Goal: Task Accomplishment & Management: Complete application form

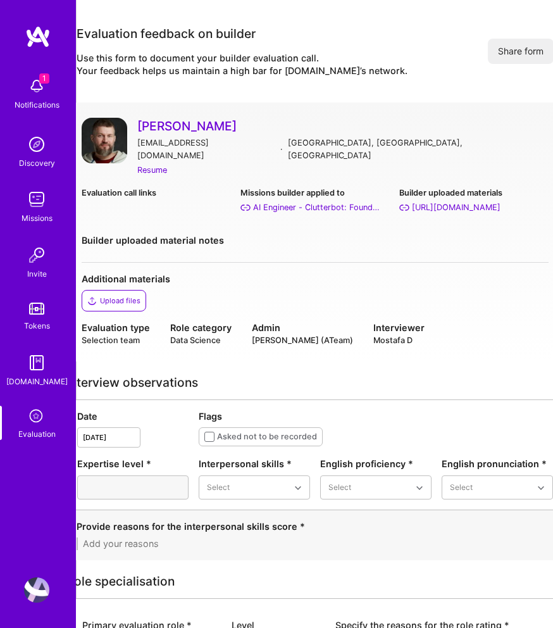
click at [37, 414] on icon at bounding box center [37, 416] width 22 height 22
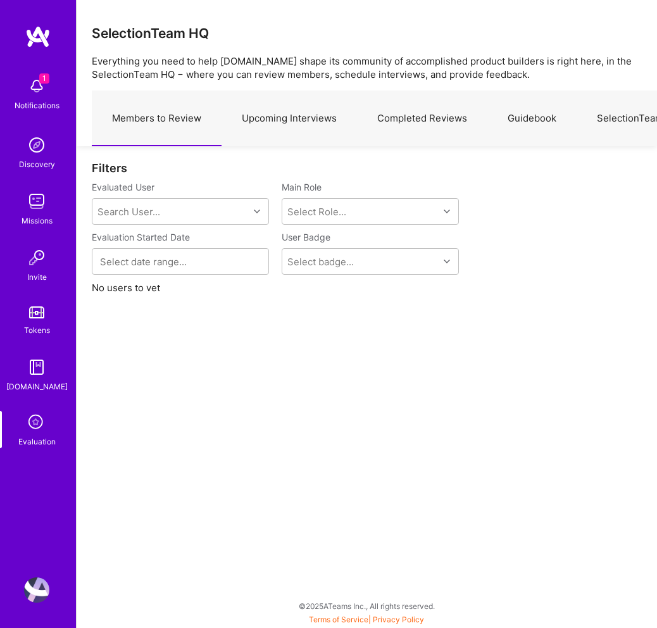
click at [288, 116] on link "Upcoming Interviews" at bounding box center [288, 118] width 135 height 55
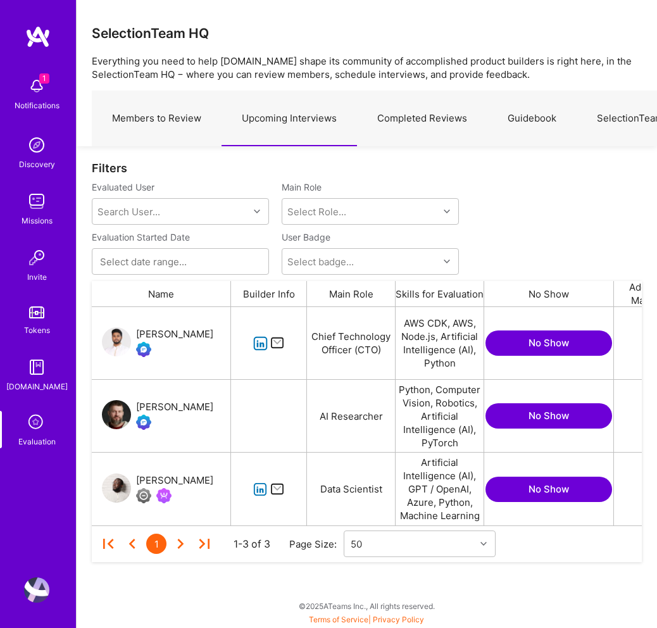
scroll to position [218, 550]
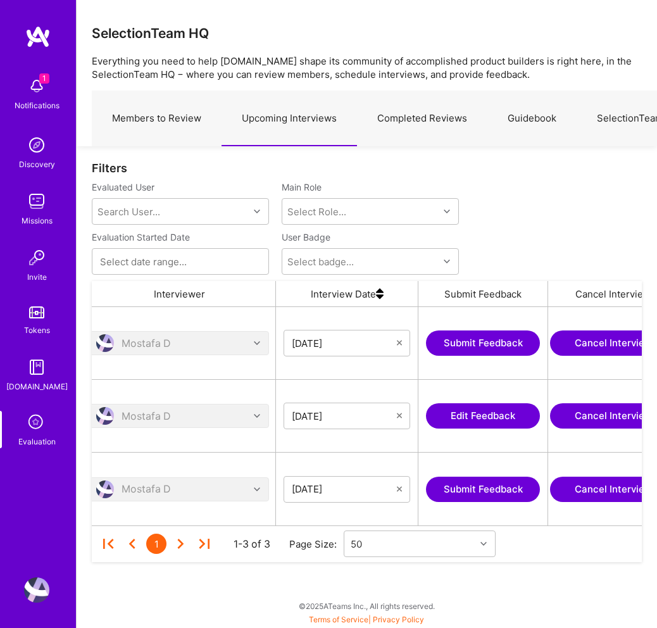
scroll to position [0, 623]
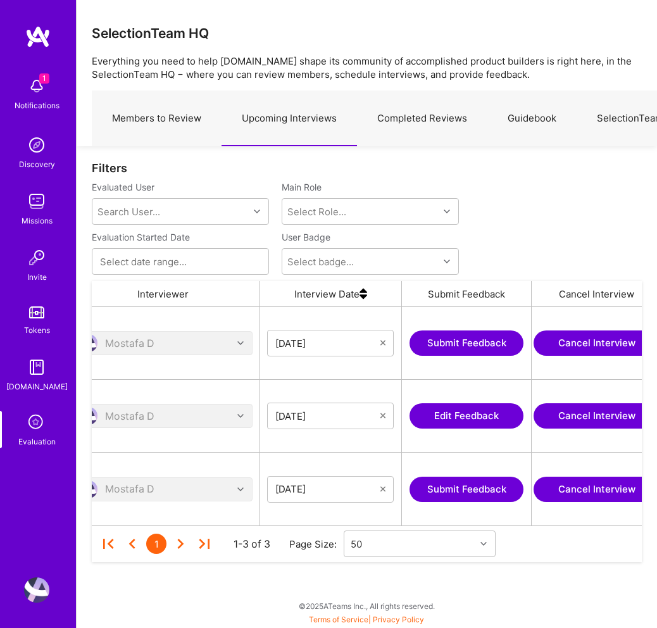
click at [462, 414] on button "Edit Feedback" at bounding box center [466, 415] width 114 height 25
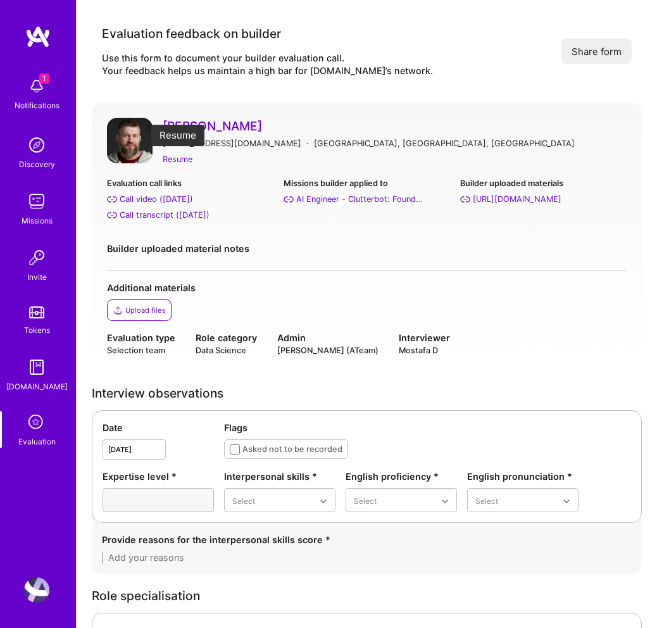
click at [175, 159] on div "Resume" at bounding box center [178, 158] width 30 height 13
click at [144, 213] on div "Call transcript (Sep 17, 2025)" at bounding box center [165, 214] width 90 height 13
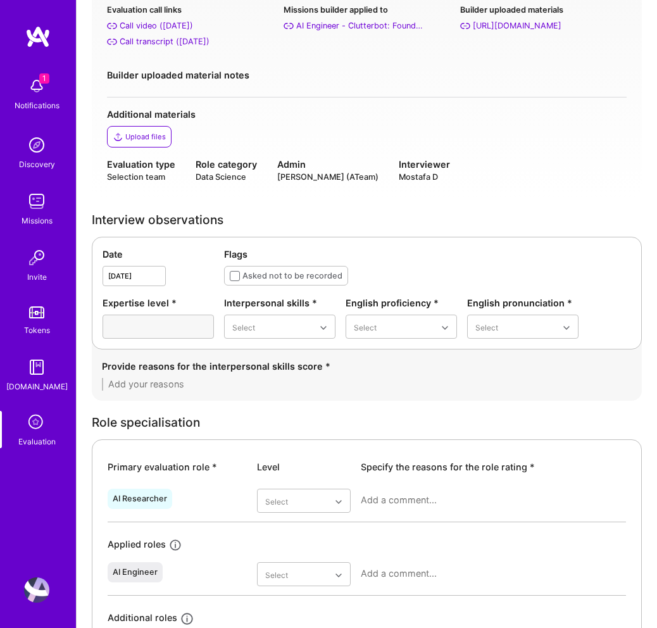
scroll to position [181, 0]
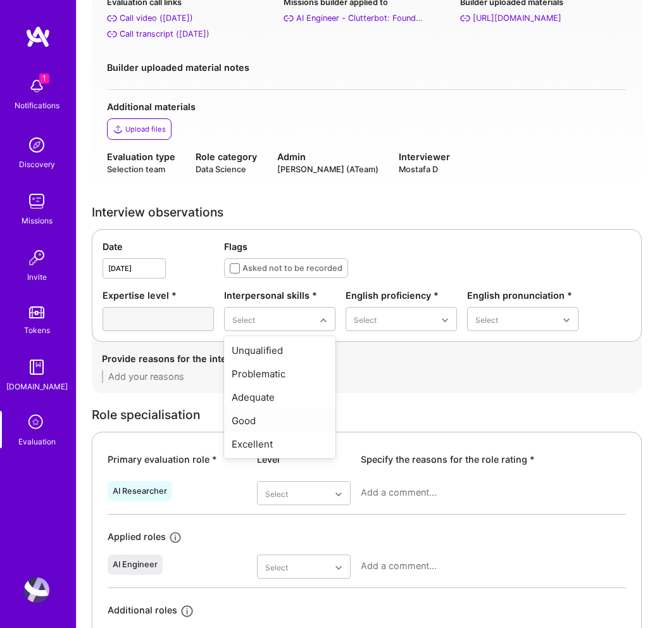
click at [268, 420] on div "Good" at bounding box center [279, 420] width 111 height 23
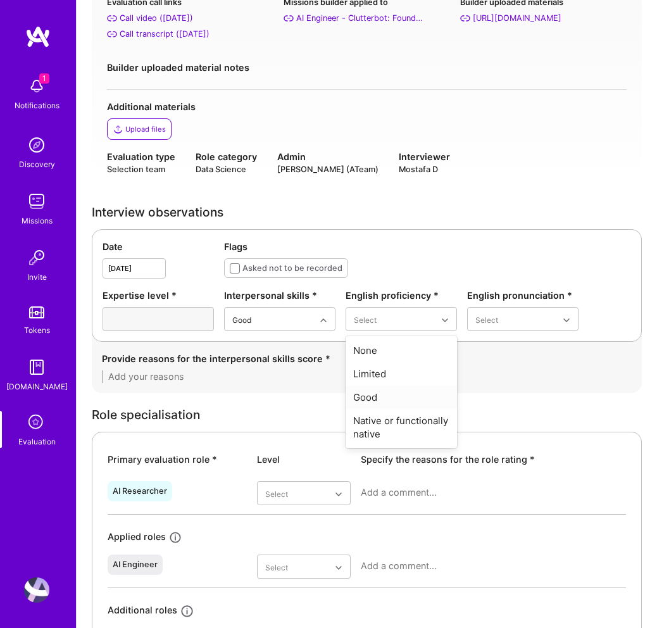
click at [376, 396] on div "Good" at bounding box center [400, 396] width 111 height 23
click at [501, 399] on div "Good" at bounding box center [522, 396] width 111 height 23
click at [269, 373] on textarea at bounding box center [366, 376] width 529 height 13
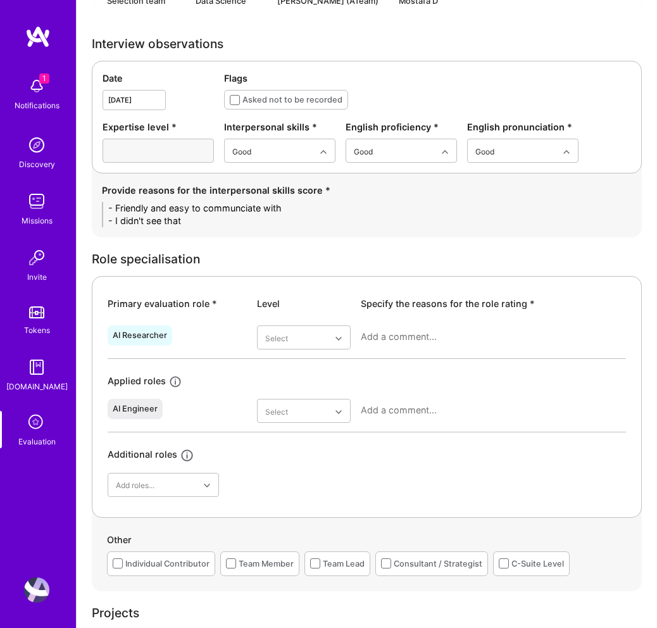
scroll to position [351, 0]
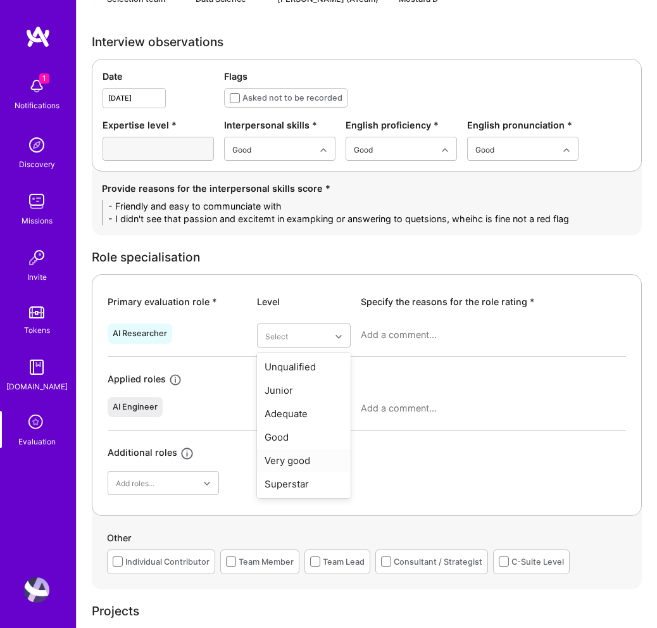
type textarea "- Friendly and easy to communciate with - I didn't see that passion and excitem…"
click at [283, 463] on div "Very good" at bounding box center [304, 459] width 94 height 23
click at [376, 335] on textarea at bounding box center [493, 334] width 265 height 13
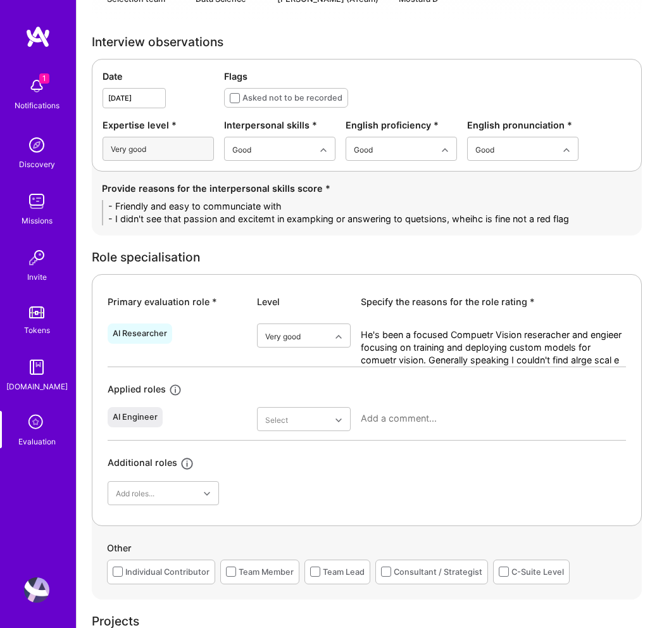
scroll to position [0, 0]
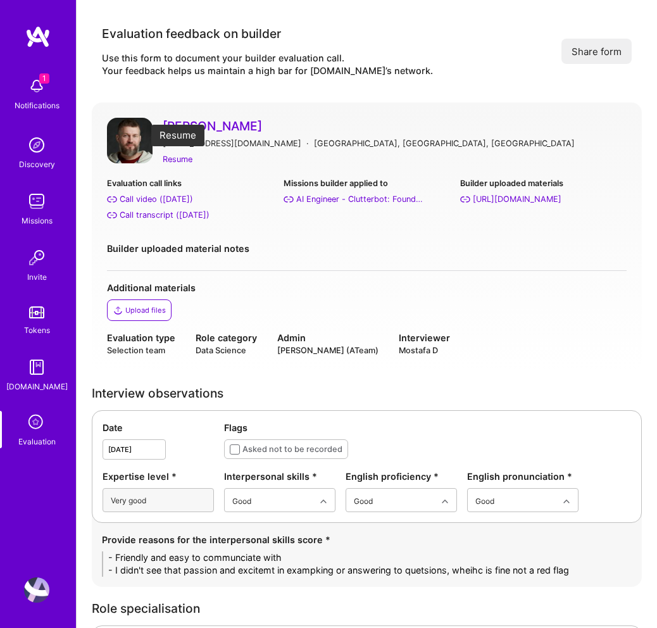
click at [183, 163] on div "Resume" at bounding box center [178, 158] width 30 height 13
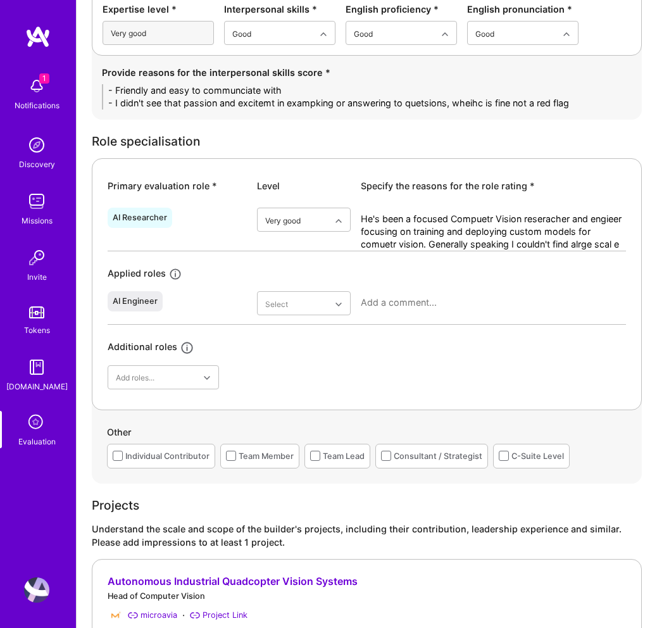
scroll to position [481, 0]
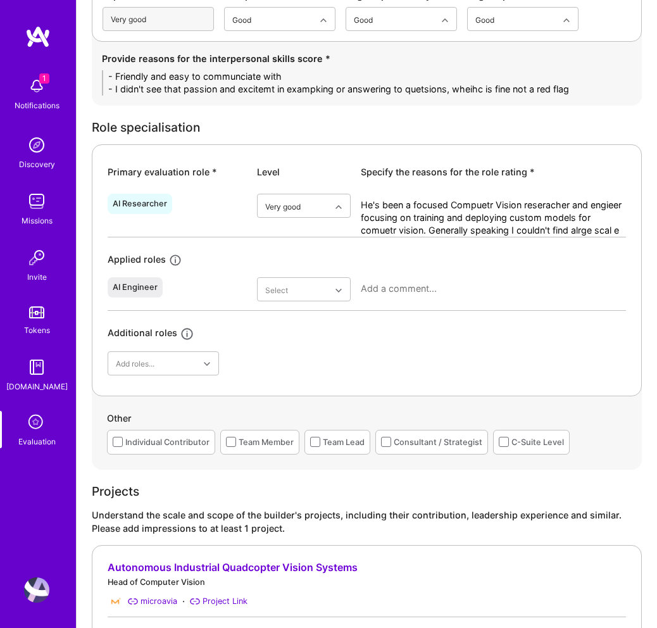
click at [626, 233] on div "Primary evaluation role * Level Specify the reasons for the role rating * AI Re…" at bounding box center [367, 269] width 550 height 251
click at [626, 230] on div "Primary evaluation role * Level Specify the reasons for the role rating * AI Re…" at bounding box center [367, 269] width 550 height 251
click at [620, 230] on textarea "He's been a focused Compuetr Vision reseracher and engieer focusing on training…" at bounding box center [493, 218] width 265 height 38
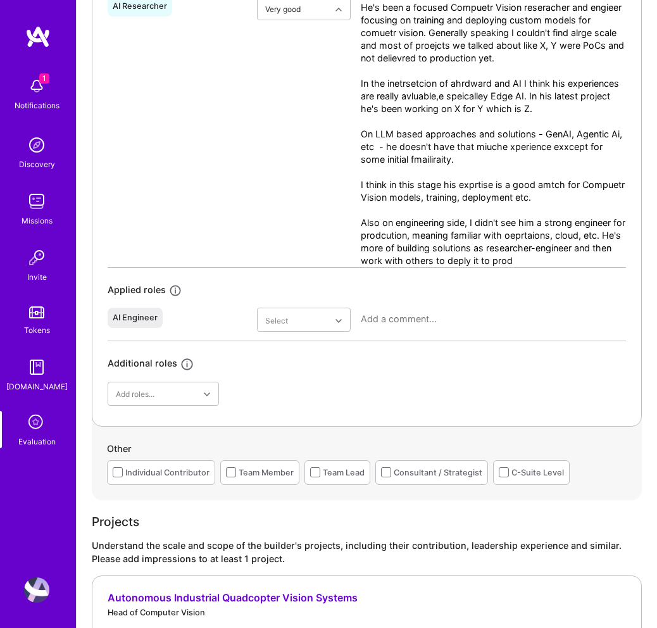
scroll to position [714, 0]
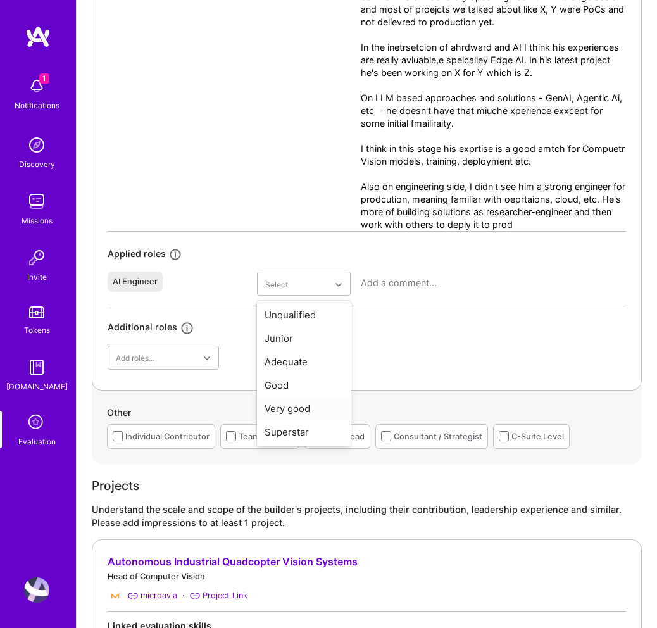
type textarea "He's been a focused Compuetr Vision reseracher and engieer focusing on training…"
click at [307, 409] on div "Very good" at bounding box center [304, 408] width 94 height 23
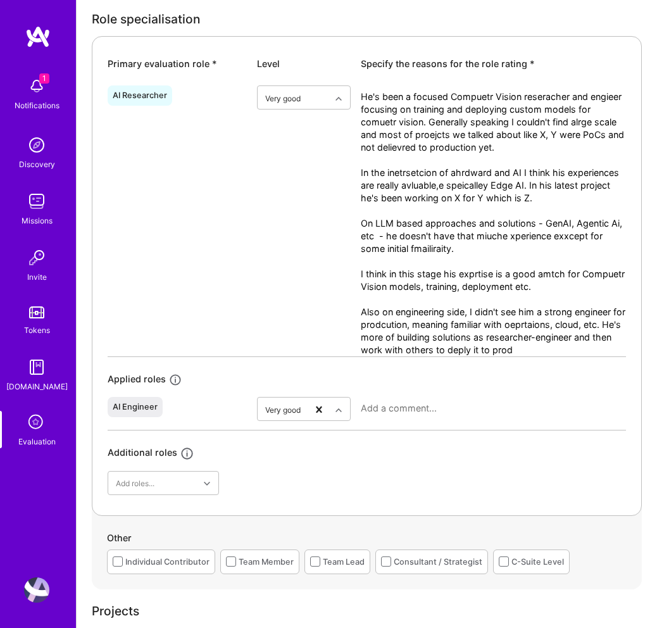
scroll to position [609, 0]
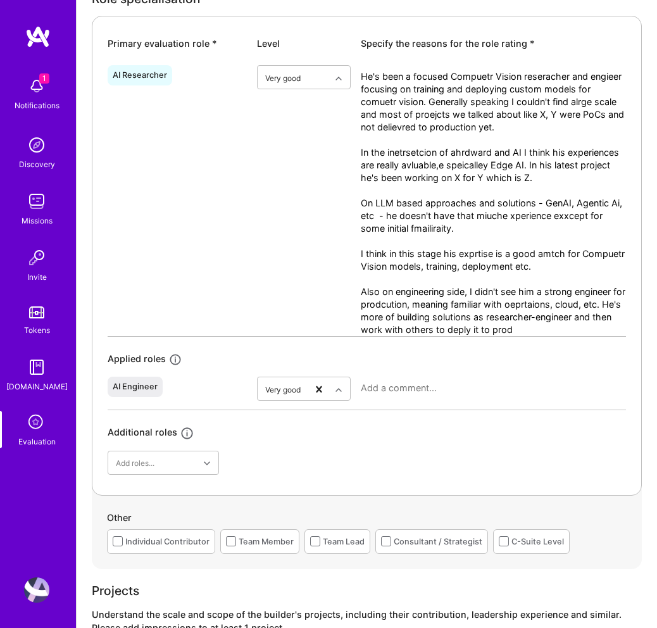
click at [411, 385] on textarea at bounding box center [493, 387] width 265 height 13
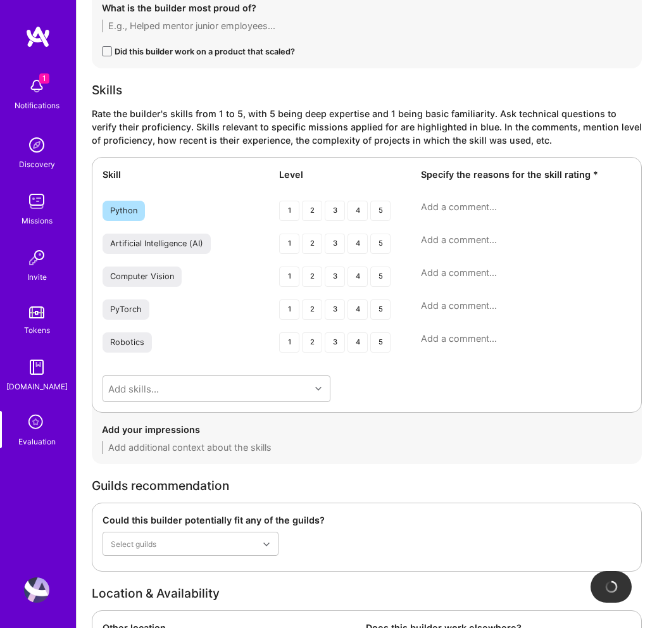
scroll to position [1958, 0]
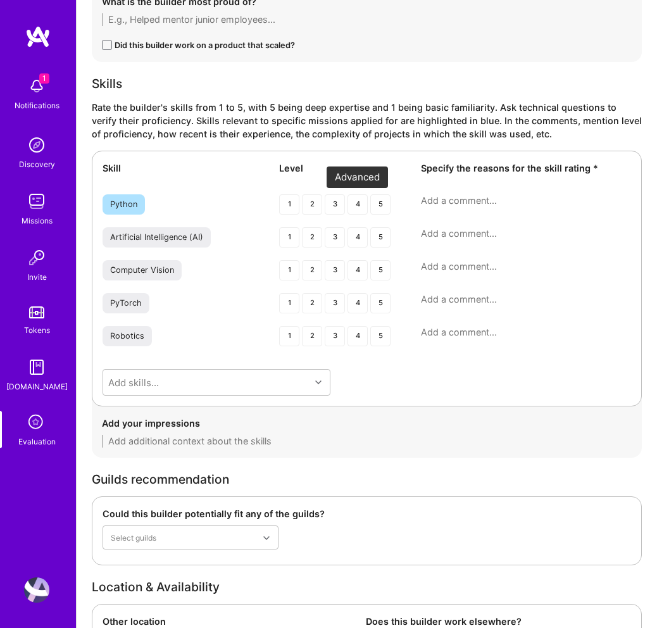
type textarea "Please refer to AI Researcher, except for Compuetr Vision and some past NLP bas…"
click at [359, 204] on div "4" at bounding box center [357, 204] width 20 height 20
click at [360, 238] on div "4" at bounding box center [357, 237] width 20 height 20
click at [359, 276] on div "4" at bounding box center [357, 270] width 20 height 20
click at [361, 307] on div "4" at bounding box center [357, 303] width 20 height 20
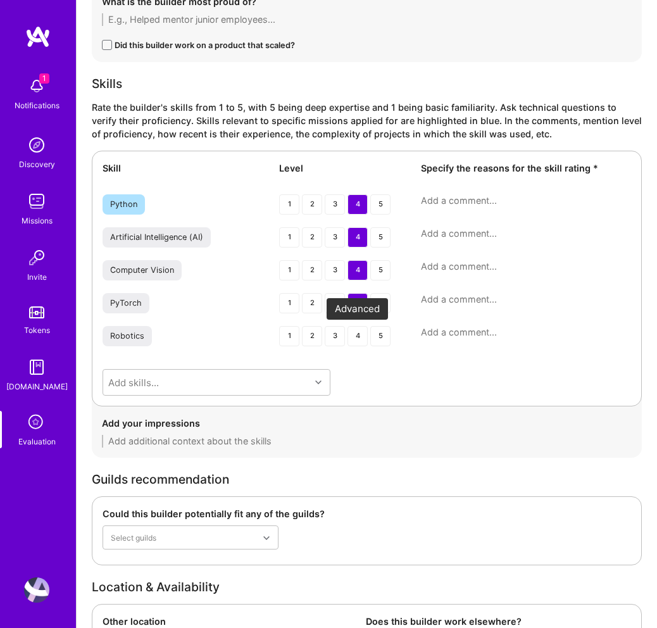
click at [362, 333] on div "4" at bounding box center [357, 336] width 20 height 20
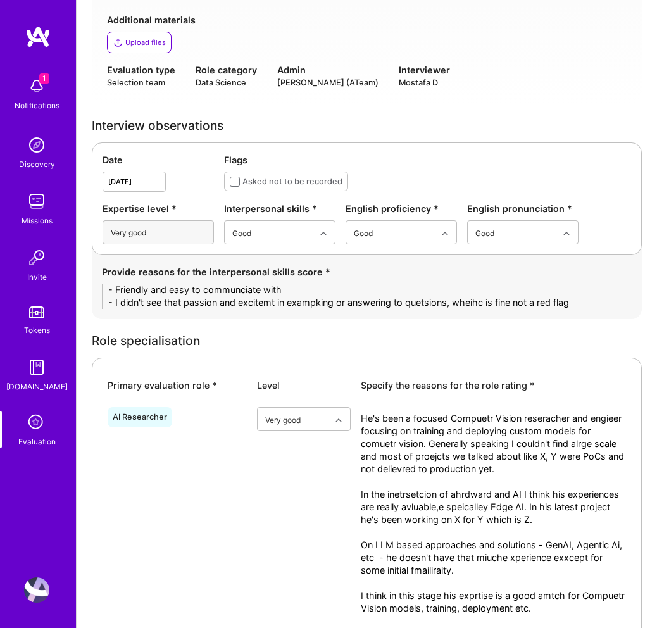
scroll to position [218, 0]
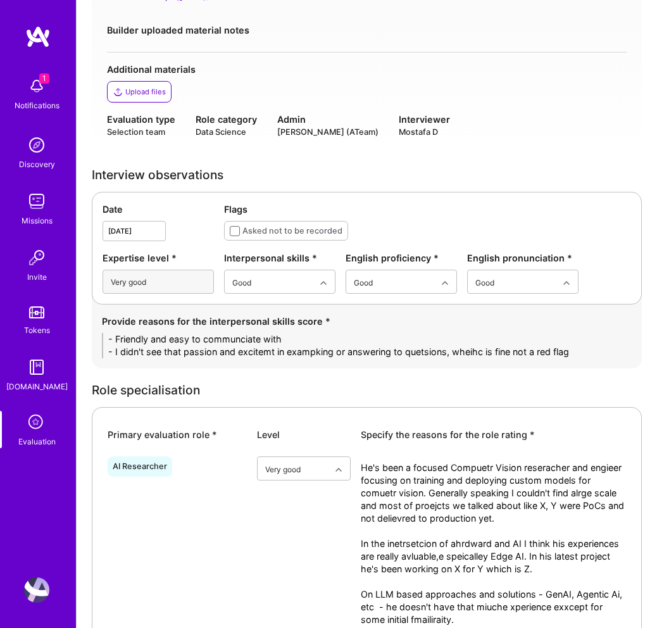
drag, startPoint x: 584, startPoint y: 353, endPoint x: 82, endPoint y: 313, distance: 503.8
paste textarea "• Friendly and easy to communicate with. • Came across as calm and professional…"
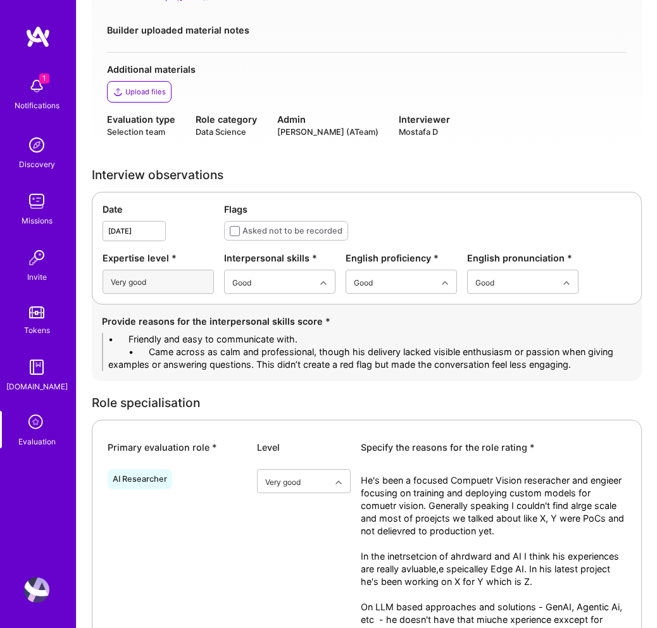
drag, startPoint x: 148, startPoint y: 340, endPoint x: 8, endPoint y: 330, distance: 140.8
drag, startPoint x: 146, startPoint y: 351, endPoint x: -7, endPoint y: 349, distance: 153.1
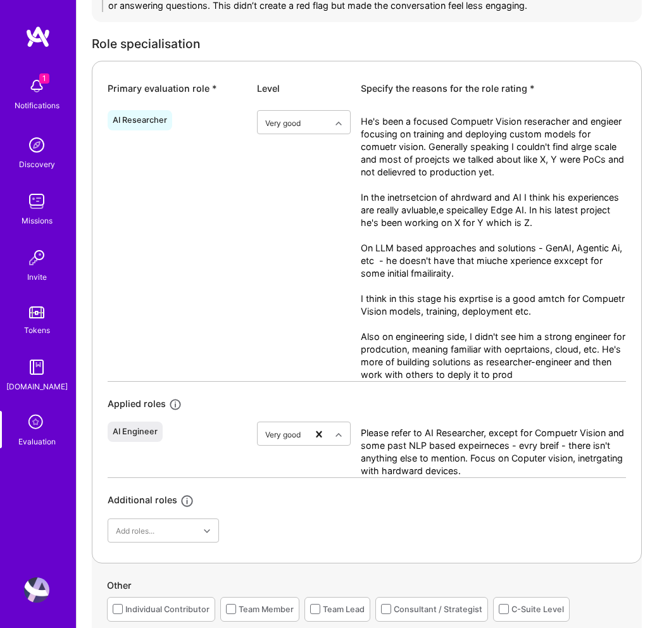
scroll to position [586, 0]
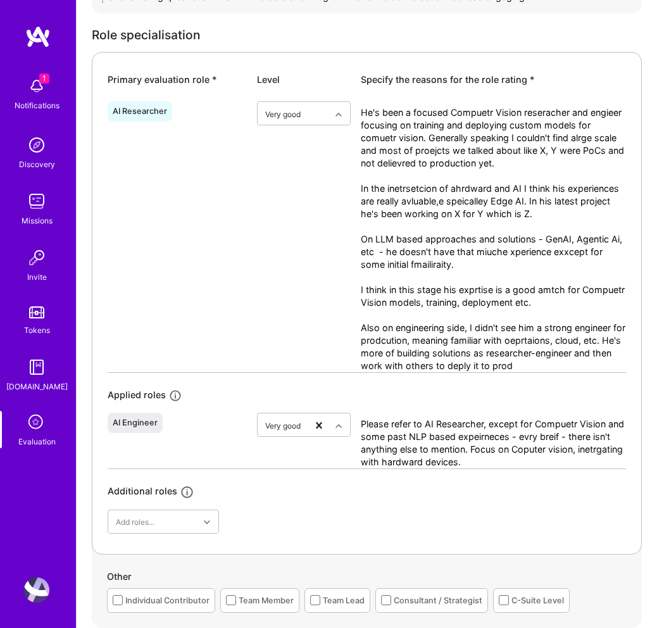
type textarea "- Friendly and easy to communicate with. - Came across as calm and professional…"
drag, startPoint x: 546, startPoint y: 366, endPoint x: 280, endPoint y: 68, distance: 399.7
click at [280, 68] on div "Primary evaluation role * Level Specify the reasons for the role rating * AI Re…" at bounding box center [367, 303] width 550 height 502
paste textarea "Loremi do s ametcon Adipisci Elitse doeiusmodt inc utlabore etdo magn aliquaeni…"
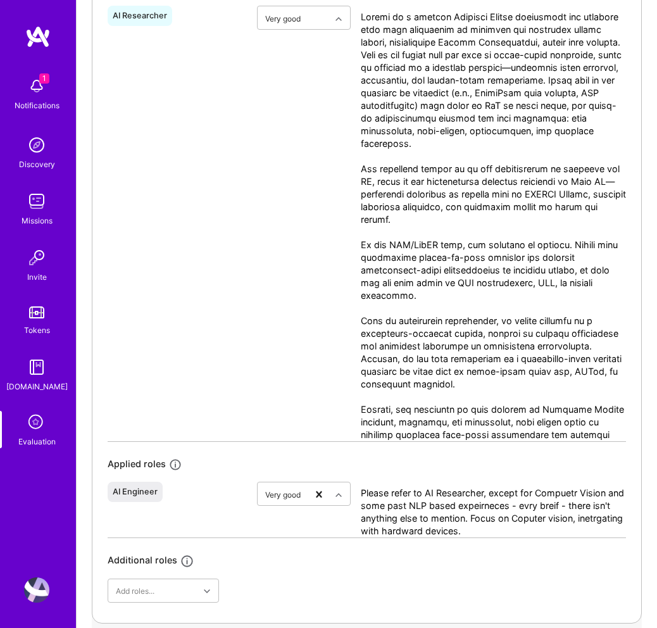
scroll to position [679, 0]
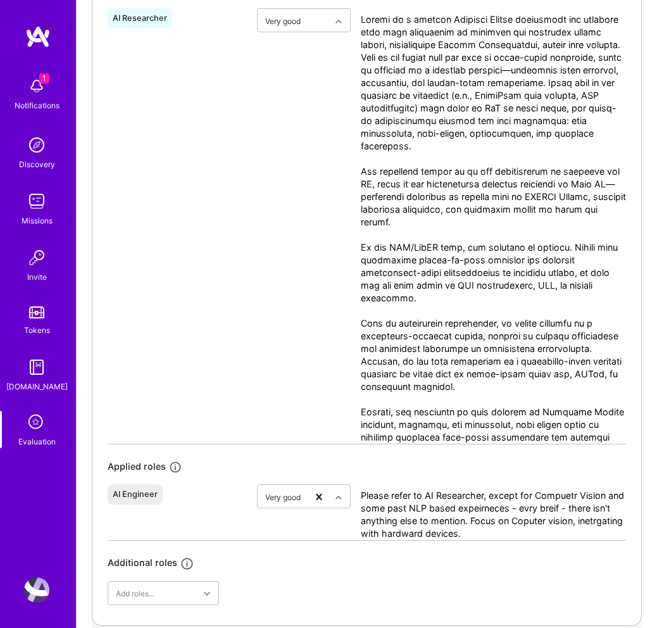
type textarea "Loremi do s ametcon Adipisci Elitse doeiusmodt inc utlabore etdo magn aliquaeni…"
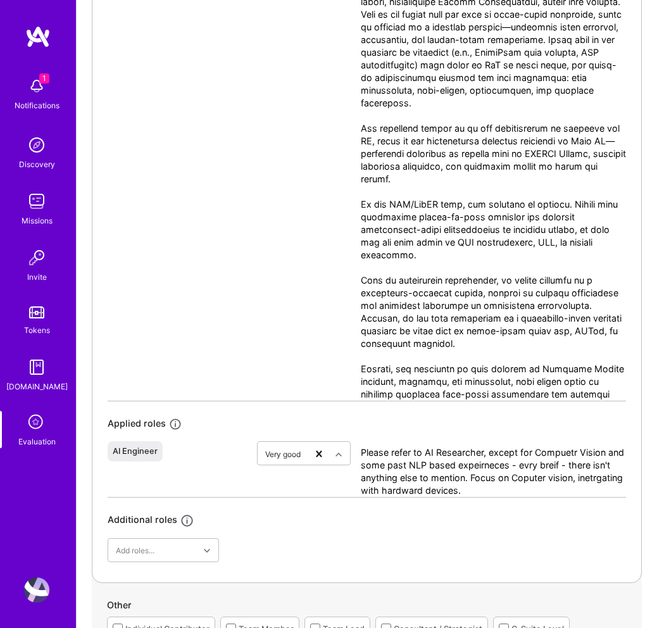
scroll to position [721, 0]
click at [423, 475] on textarea "Please refer to AI Researcher, except for Compuetr Vision and some past NLP bas…" at bounding box center [493, 472] width 265 height 51
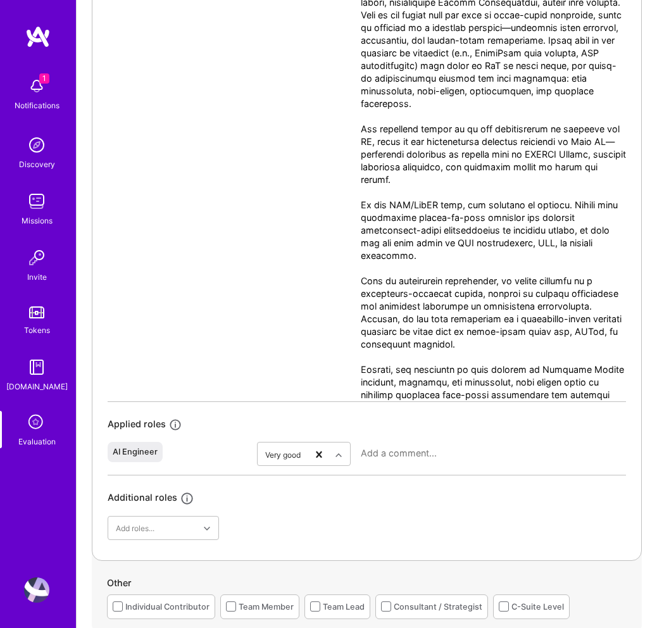
paste textarea "For AI Engineer roles, [PERSON_NAME]’s relevance is primarily within Computer V…"
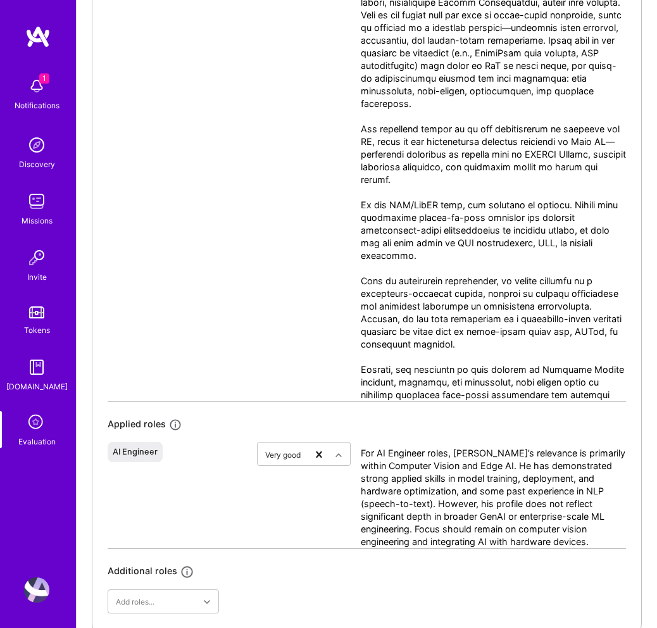
type textarea "For AI Engineer roles, [PERSON_NAME]’s relevance is primarily within Computer V…"
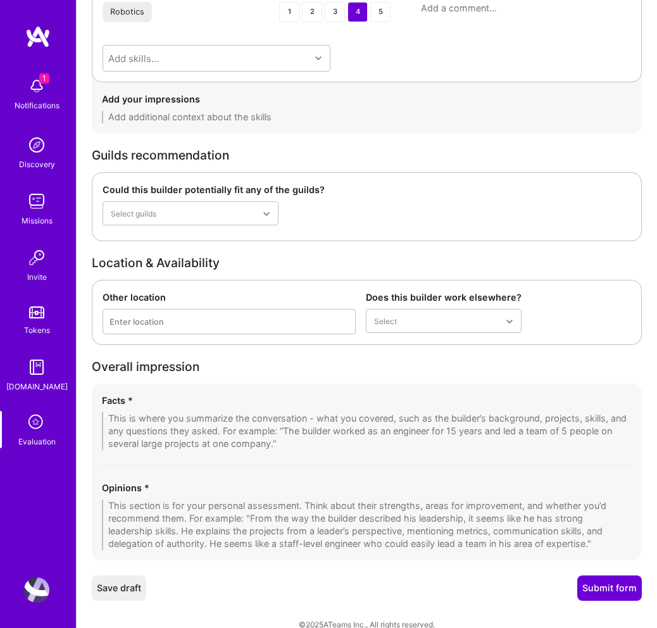
scroll to position [2528, 0]
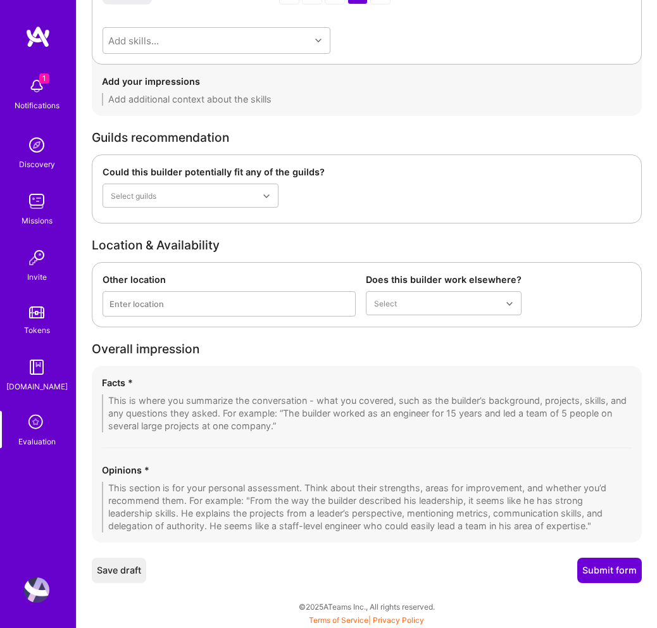
click at [163, 493] on textarea at bounding box center [366, 506] width 529 height 51
click at [142, 492] on textarea at bounding box center [366, 506] width 529 height 51
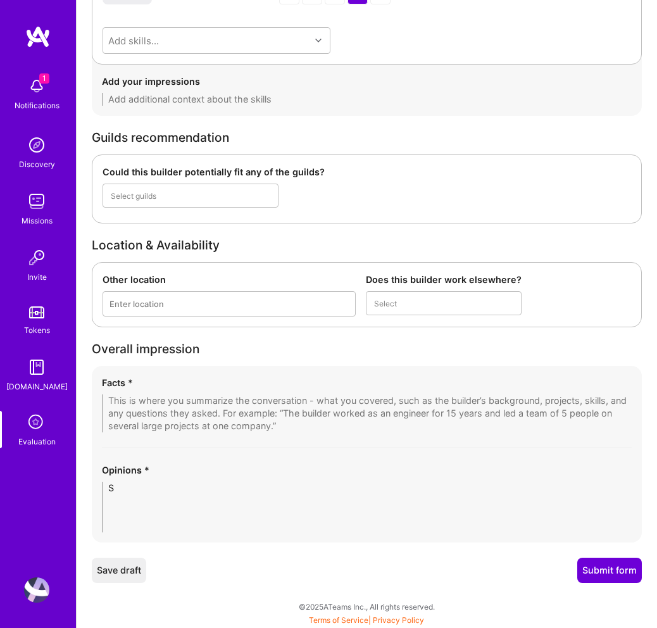
scroll to position [2508, 0]
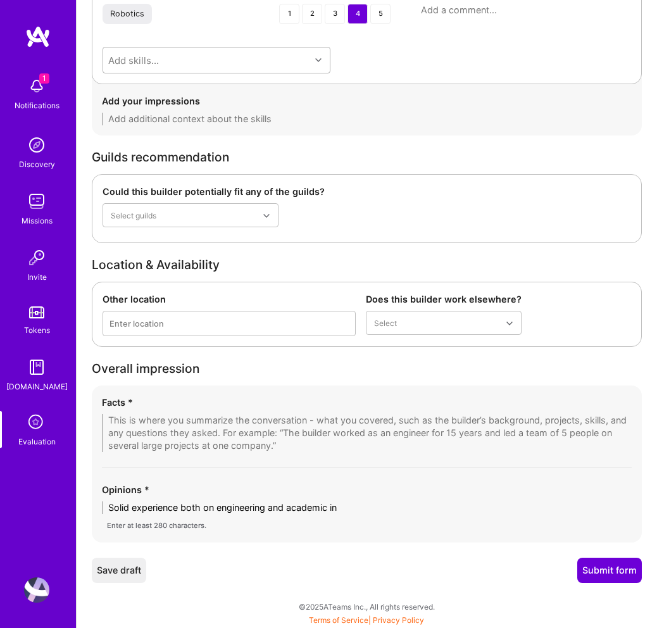
type textarea "Solid experience both on engineering and academic in"
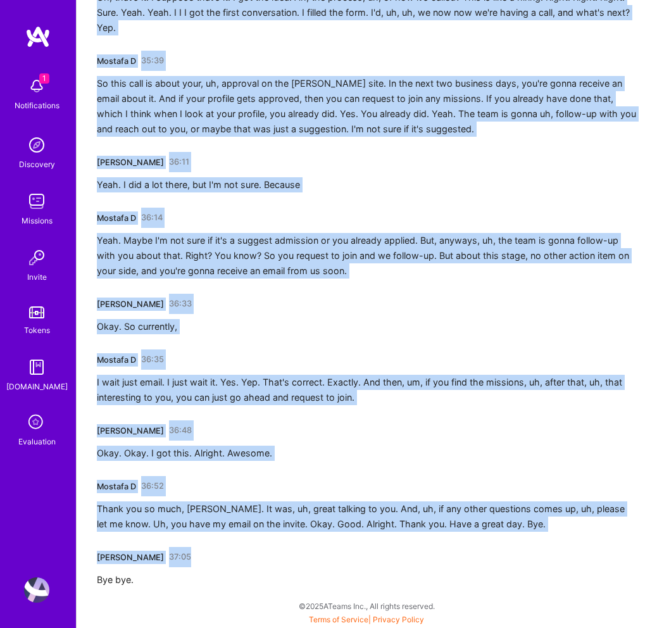
scroll to position [6849, 0]
drag, startPoint x: 97, startPoint y: 223, endPoint x: 182, endPoint y: 627, distance: 412.4
copy div "Mostafa D 01:44 Hello? Hi. Hi, [PERSON_NAME]. How are you? I'm good. Thank you …"
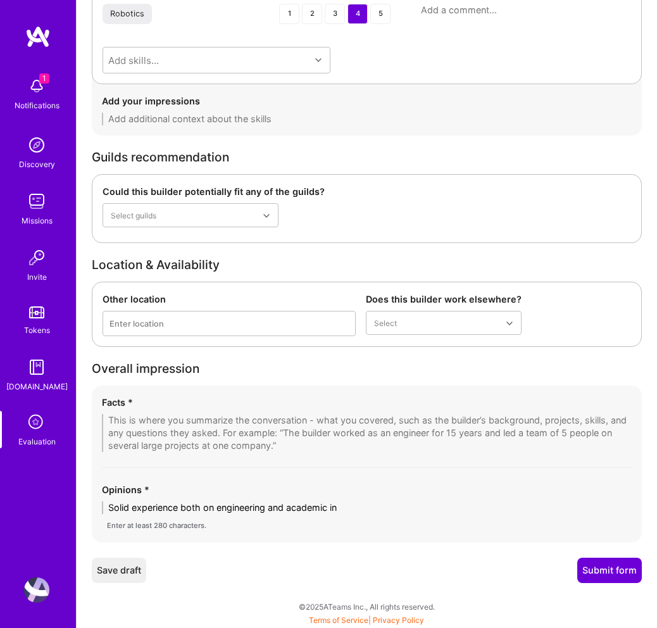
scroll to position [2508, 0]
drag, startPoint x: 349, startPoint y: 506, endPoint x: 29, endPoint y: 503, distance: 319.5
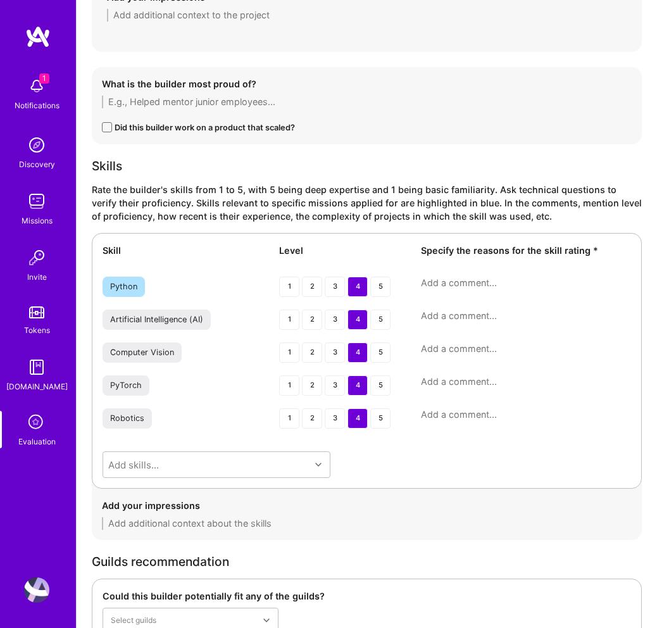
scroll to position [2566, 0]
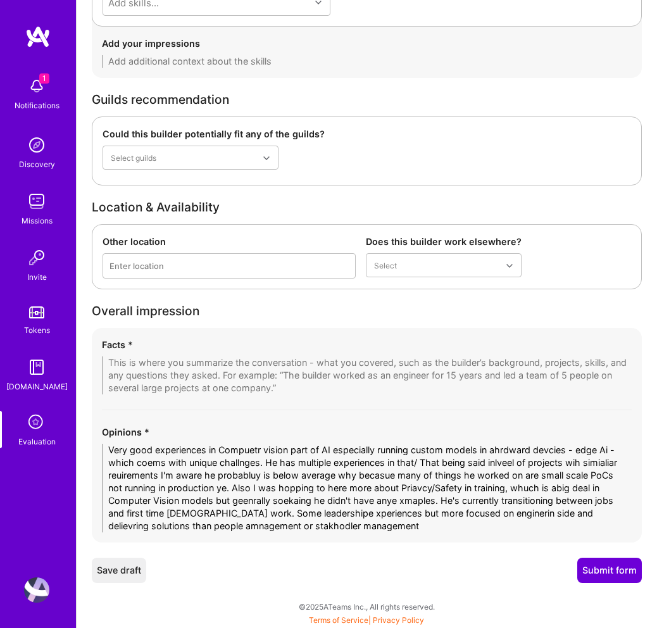
type textarea "Very good experiences in Compuetr vision part of AI especially running custom m…"
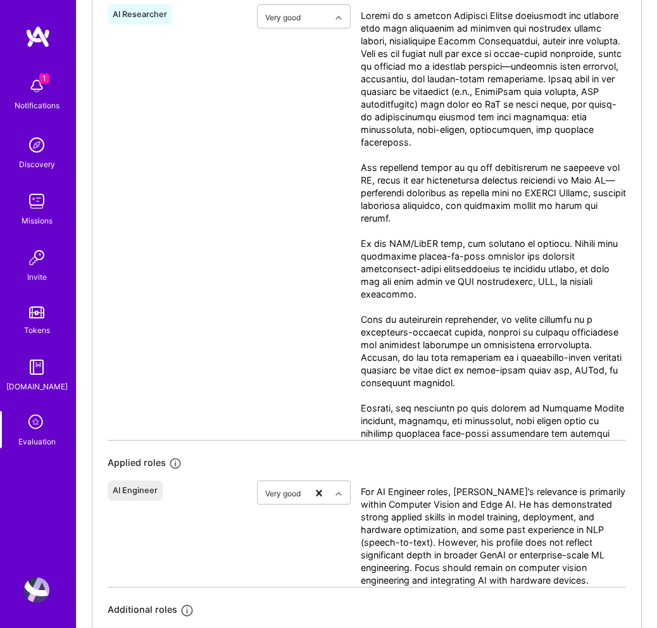
scroll to position [680, 0]
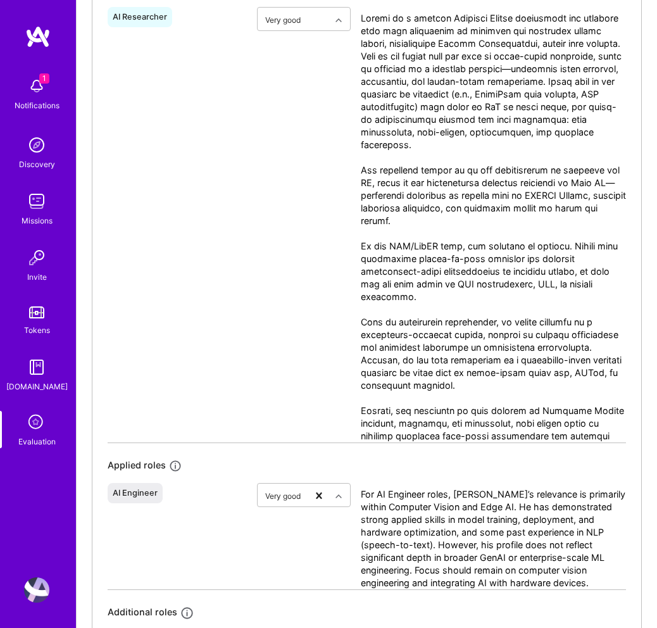
click at [507, 378] on textarea at bounding box center [493, 227] width 265 height 430
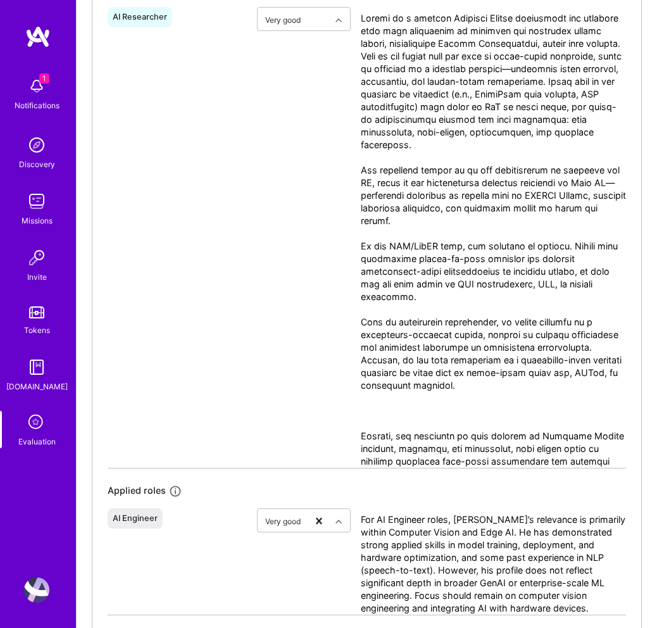
paste textarea "On privacy and safety in training, which is critical in computer vision, I expe…"
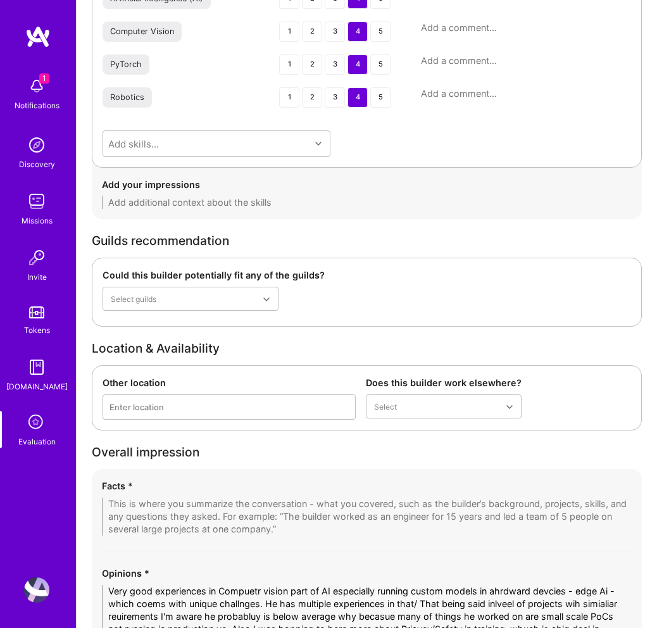
scroll to position [2629, 0]
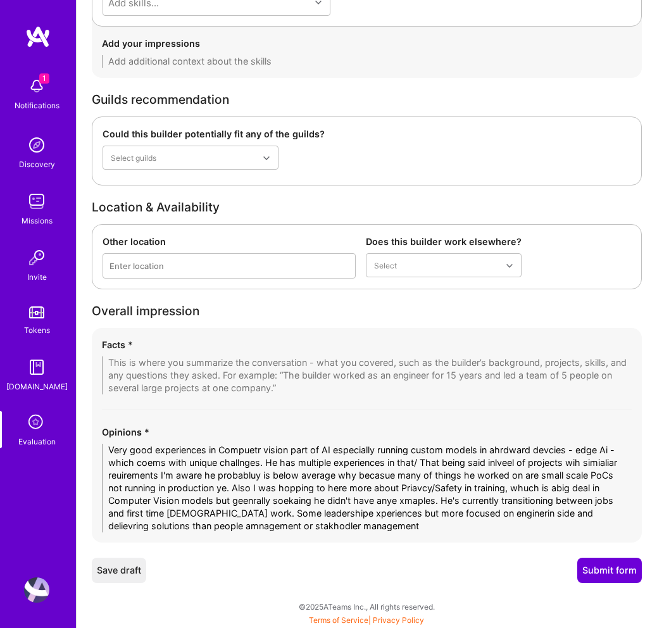
type textarea "Loremi do s ametcon Adipisci Elitse doeiusmodt inc utlabore etdo magn aliquaeni…"
drag, startPoint x: 357, startPoint y: 526, endPoint x: 57, endPoint y: 443, distance: 310.9
paste textarea "Lo ips dolors ametconsec ad eli Seddoeiu Tempor inci ut LA, etdoloremagn al eni…"
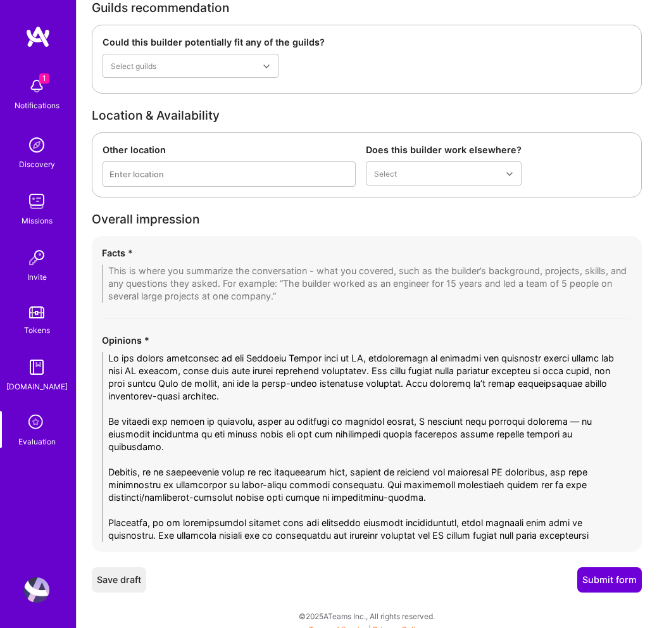
scroll to position [2730, 0]
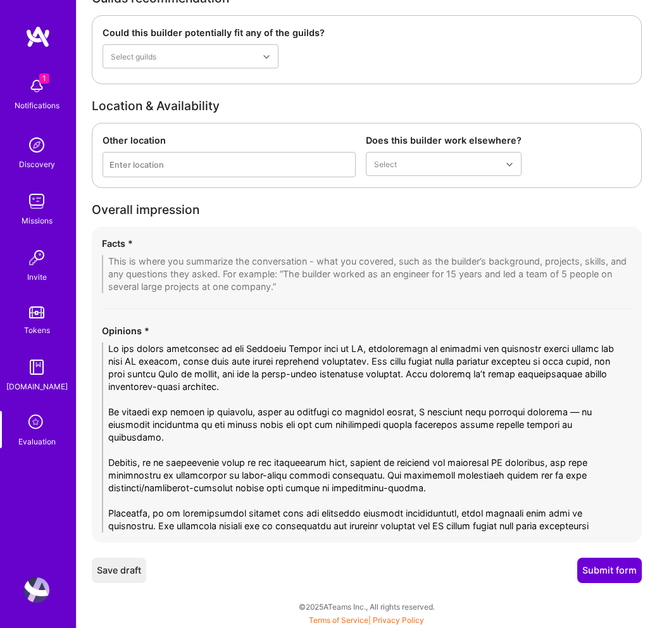
drag, startPoint x: 170, startPoint y: 435, endPoint x: 73, endPoint y: 410, distance: 100.6
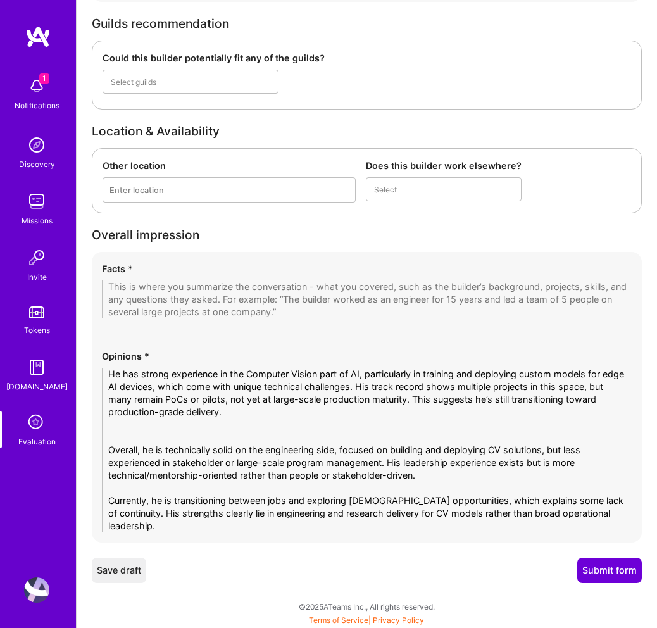
scroll to position [2692, 0]
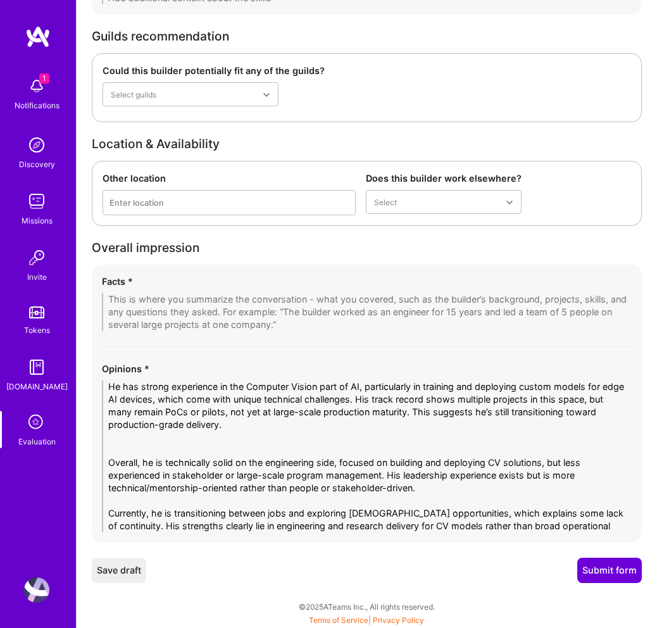
drag, startPoint x: 615, startPoint y: 527, endPoint x: 120, endPoint y: 502, distance: 495.9
click at [120, 502] on textarea "He has strong experience in the Computer Vision part of AI, particularly in tra…" at bounding box center [366, 456] width 529 height 152
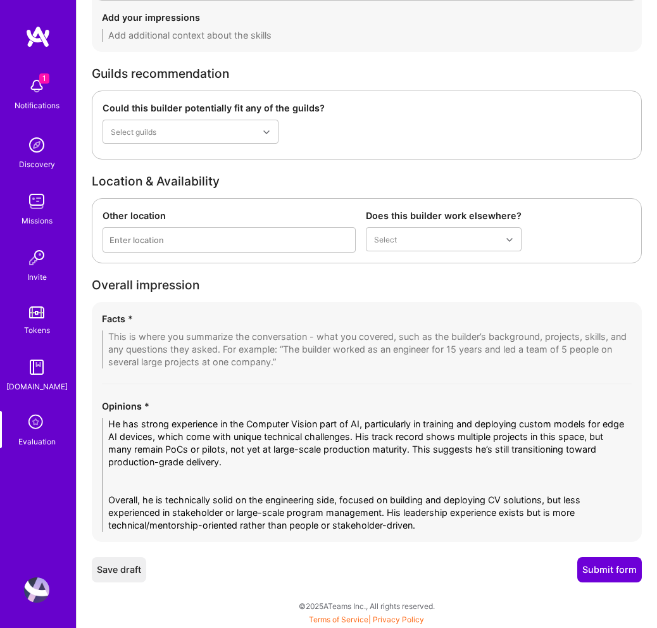
scroll to position [2654, 0]
click at [125, 479] on textarea "He has strong experience in the Computer Vision part of AI, particularly in tra…" at bounding box center [366, 475] width 529 height 114
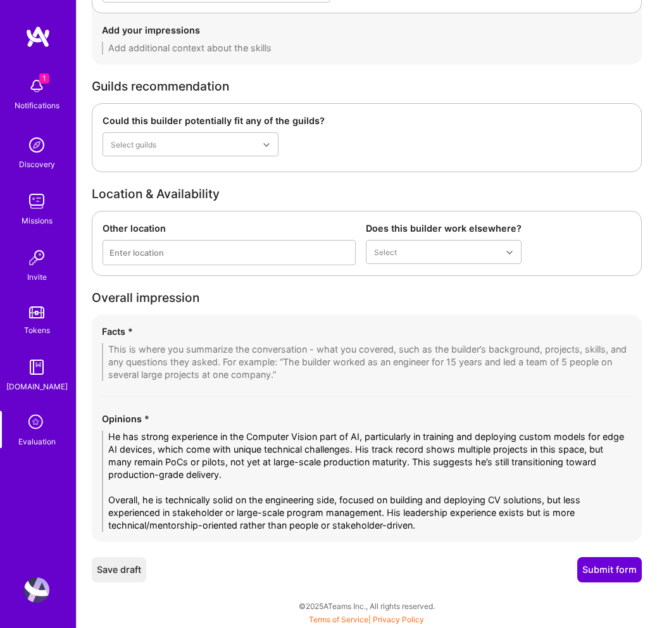
scroll to position [2642, 0]
click at [120, 486] on textarea "He has strong experience in the Computer Vision part of AI, particularly in tra…" at bounding box center [366, 481] width 529 height 101
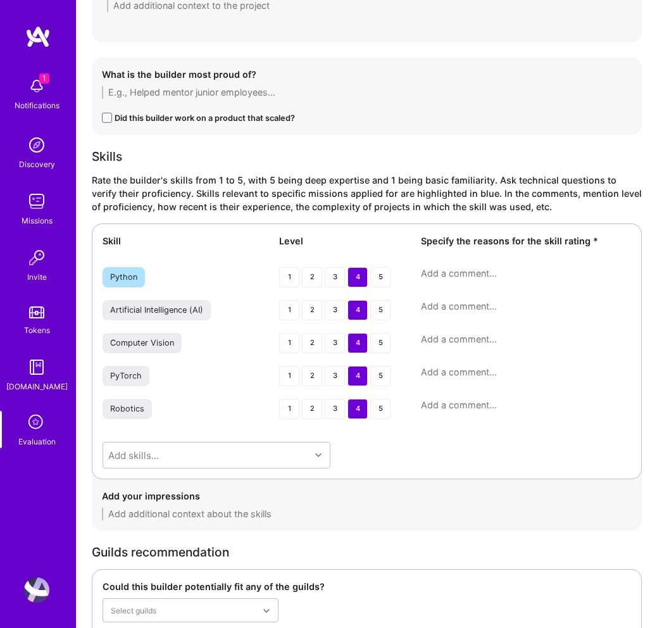
scroll to position [2182, 0]
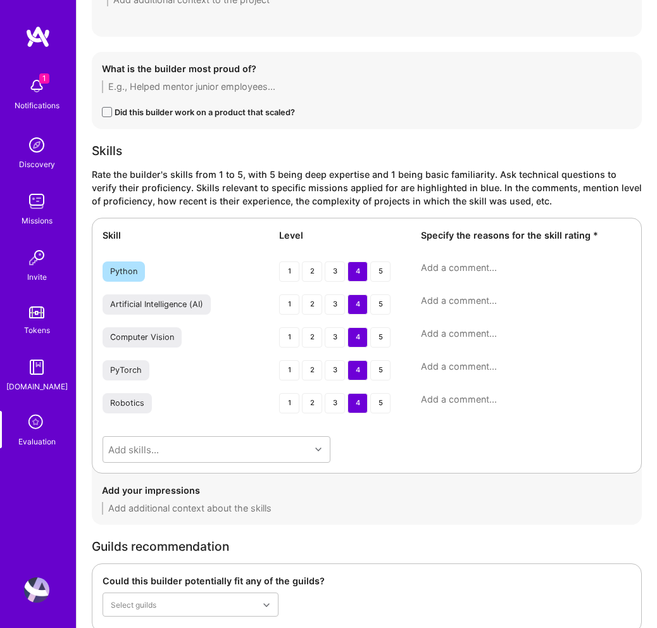
type textarea "He has strong experience in the Computer Vision part of AI, particularly in tra…"
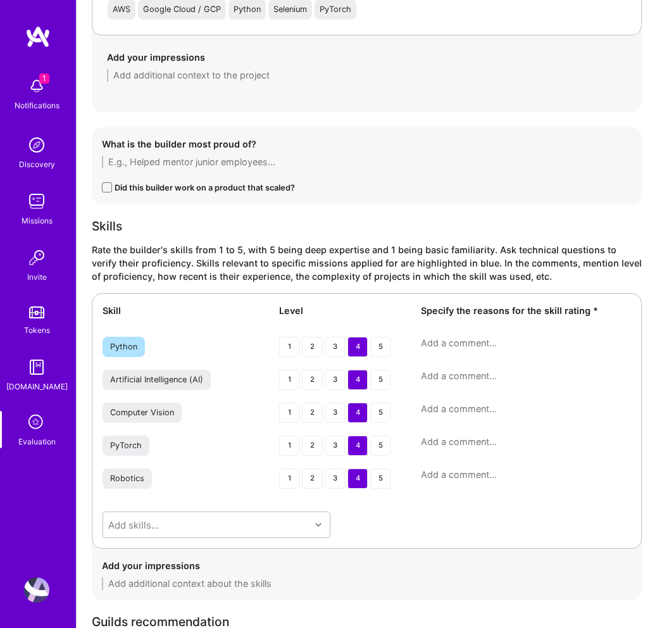
scroll to position [2040, 0]
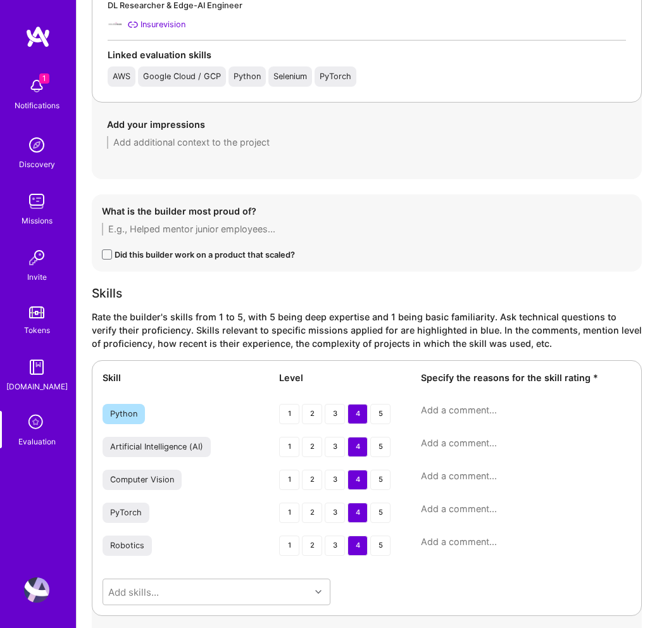
click at [437, 405] on textarea at bounding box center [526, 410] width 210 height 13
paste textarea "Actively used across projects for model training, data scraping, and edge deplo…"
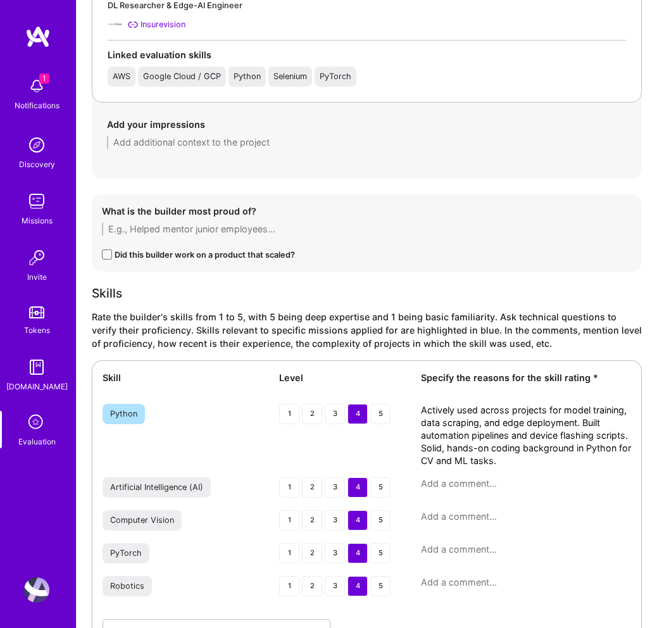
scroll to position [0, 0]
type textarea "Actively used across projects for model training, data scraping, and edge deplo…"
click at [452, 483] on textarea at bounding box center [526, 483] width 210 height 13
paste textarea "Main expertise lies in Computer Vision. Comfortable with vision transformers, f…"
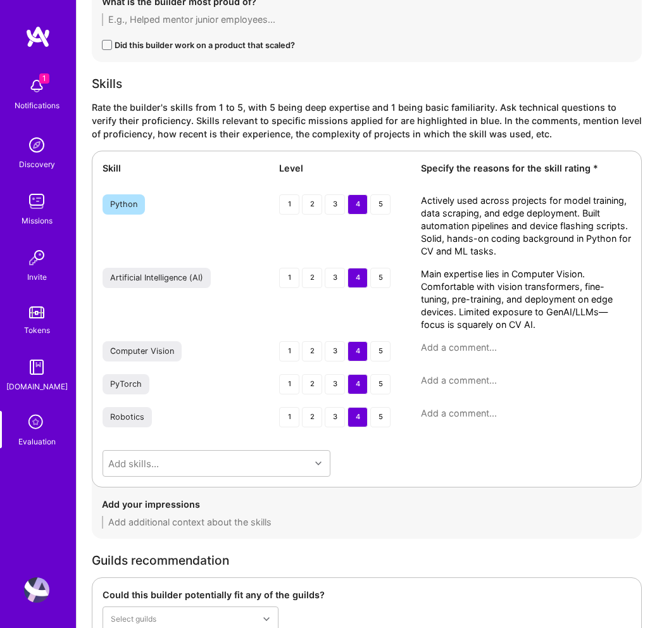
scroll to position [2258, 0]
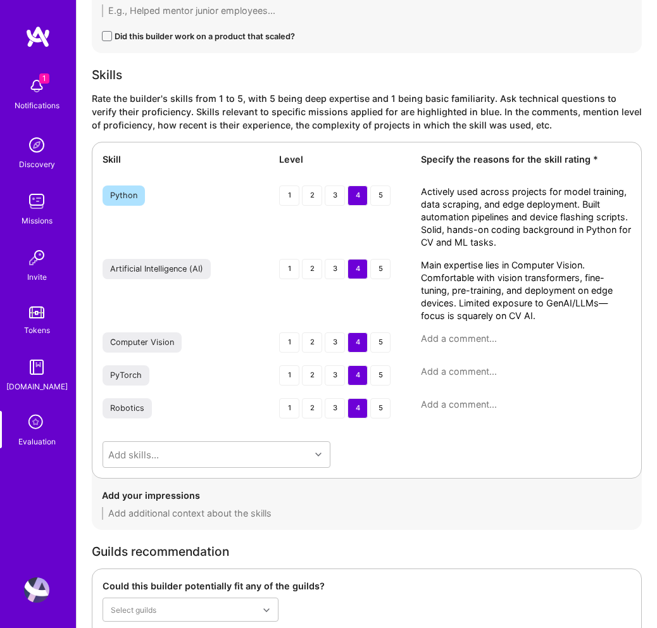
type textarea "Main expertise lies in Computer Vision. Comfortable with vision transformers, f…"
click at [455, 335] on textarea at bounding box center [526, 338] width 210 height 13
paste textarea "Strongest area. Extensive work on vision transformers, object detection, video …"
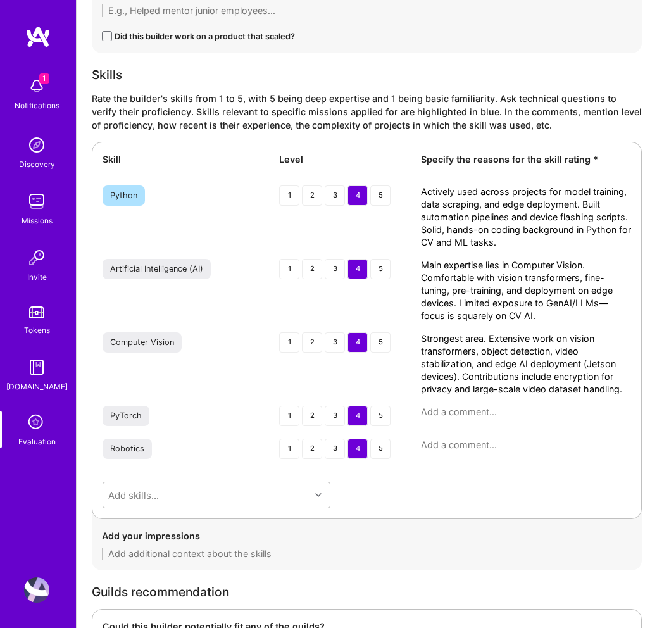
scroll to position [0, 0]
type textarea "Strongest area. Extensive work on vision transformers, object detection, video …"
click at [466, 413] on textarea at bounding box center [526, 411] width 210 height 13
paste textarea "Primary framework used for CV research and training tasks. Experience with fine…"
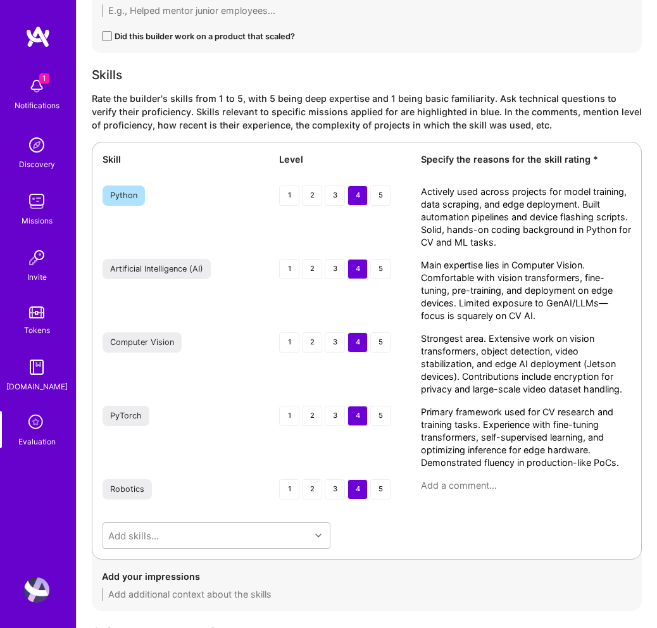
type textarea "Primary framework used for CV research and training tasks. Experience with fine…"
click at [442, 492] on div "Robotics 1 2 3 4 5" at bounding box center [366, 490] width 528 height 23
click at [444, 479] on textarea at bounding box center [526, 485] width 210 height 13
paste textarea "Discussed past projects with quadcopters (UAVs). Built and deployed CV models f…"
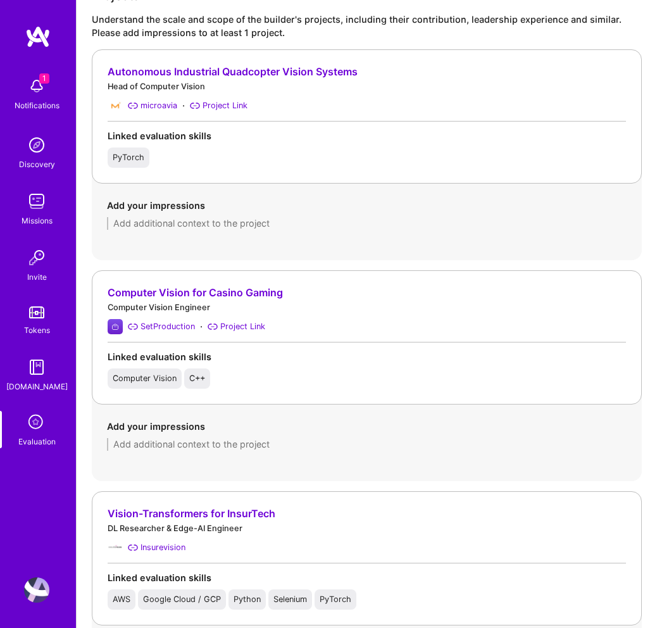
scroll to position [1505, 0]
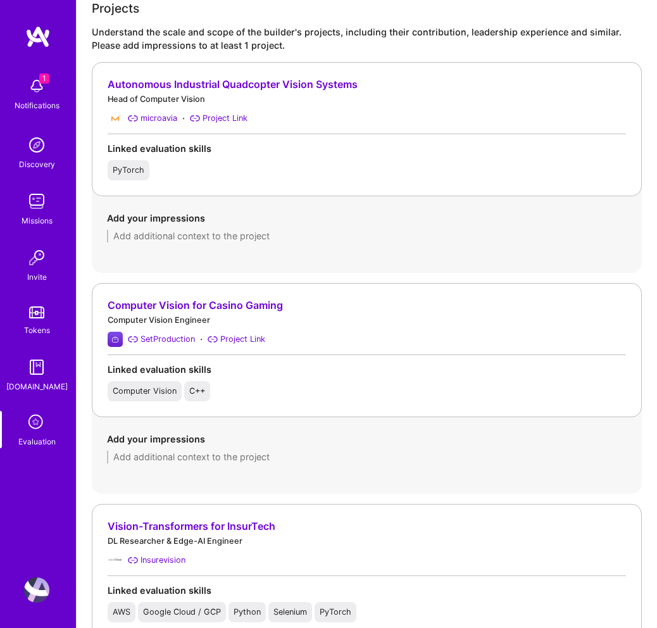
type textarea "Discussed past projects with quadcopters (UAVs). Built and deployed CV models f…"
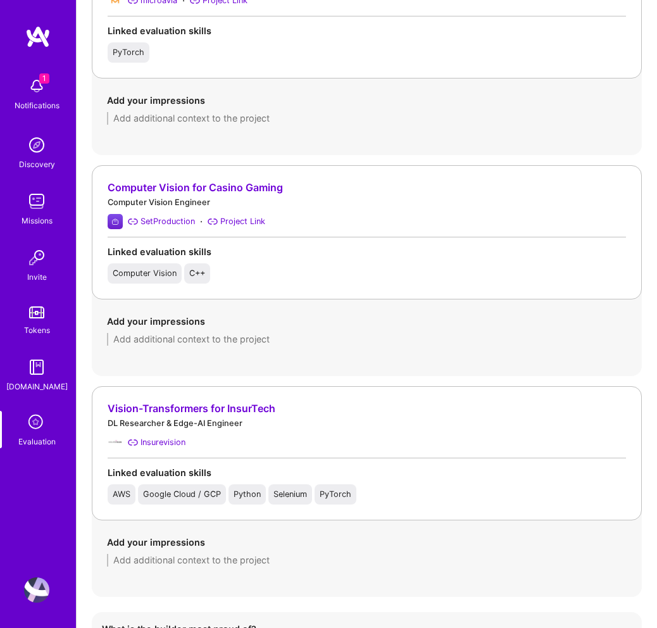
scroll to position [1710, 0]
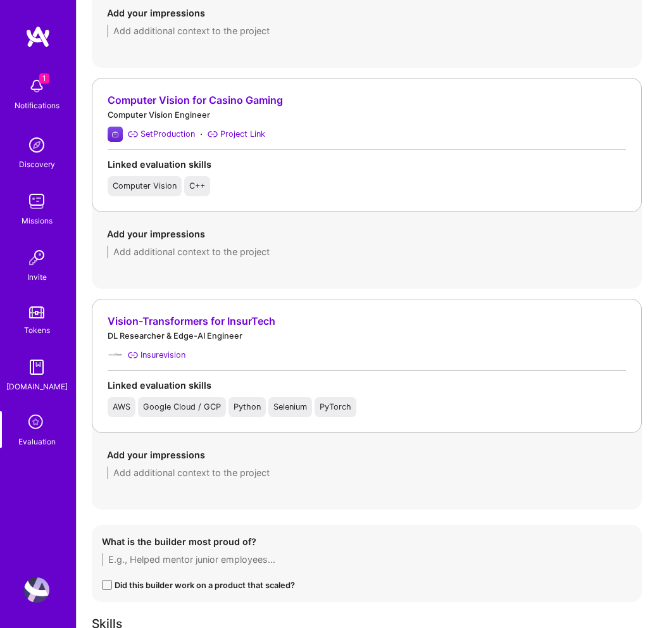
click at [224, 474] on textarea at bounding box center [366, 472] width 519 height 13
paste textarea "• This was the main project discussed in detail. • Described deploying ViT mode…"
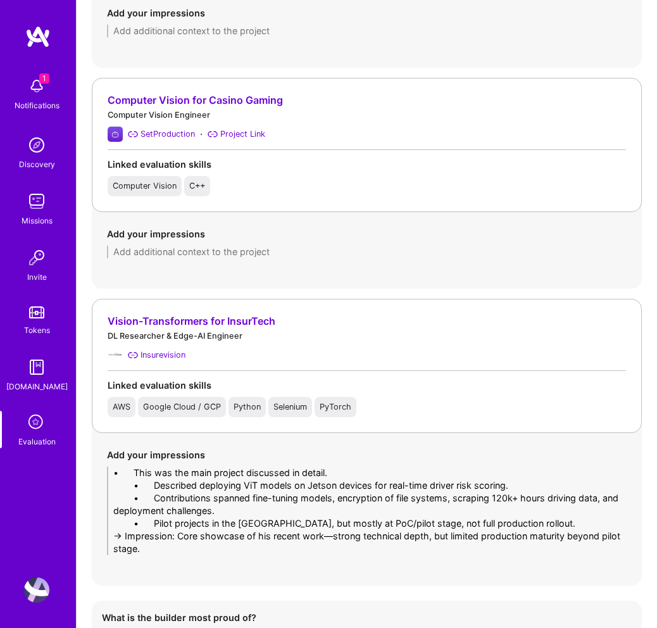
drag, startPoint x: 152, startPoint y: 471, endPoint x: 8, endPoint y: 469, distance: 144.2
click at [8, 469] on div "1 1 Notifications Discovery Missions Invite Tokens [DOMAIN_NAME] Evaluation Pro…" at bounding box center [328, 67] width 657 height 3554
drag, startPoint x: 156, startPoint y: 485, endPoint x: 21, endPoint y: 483, distance: 135.4
click at [21, 483] on div "1 1 Notifications Discovery Missions Invite Tokens [DOMAIN_NAME] Evaluation Pro…" at bounding box center [328, 67] width 657 height 3554
drag, startPoint x: 155, startPoint y: 498, endPoint x: 19, endPoint y: 488, distance: 136.3
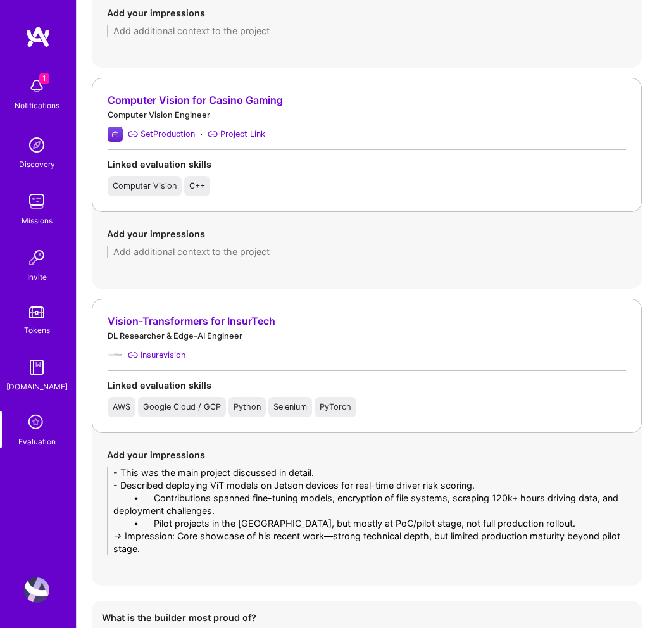
click at [19, 488] on div "1 1 Notifications Discovery Missions Invite Tokens [DOMAIN_NAME] Evaluation Pro…" at bounding box center [328, 67] width 657 height 3554
click at [108, 524] on textarea "- This was the main project discussed in detail. - Described deploying ViT mode…" at bounding box center [366, 510] width 519 height 89
drag, startPoint x: 154, startPoint y: 500, endPoint x: 6, endPoint y: 500, distance: 148.0
click at [6, 500] on div "1 1 Notifications Discovery Missions Invite Tokens [DOMAIN_NAME] Evaluation Pro…" at bounding box center [328, 67] width 657 height 3554
drag, startPoint x: 151, startPoint y: 521, endPoint x: 7, endPoint y: 524, distance: 143.6
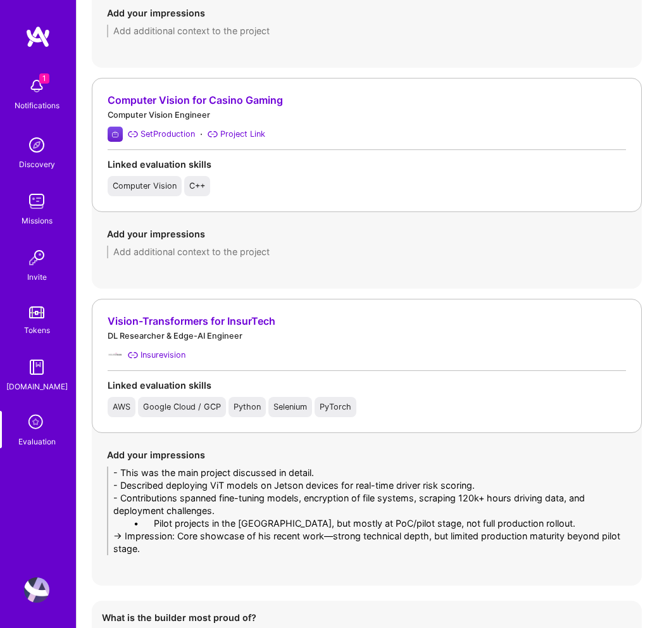
click at [7, 525] on div "1 1 Notifications Discovery Missions Invite Tokens [DOMAIN_NAME] Evaluation Pro…" at bounding box center [328, 67] width 657 height 3554
drag, startPoint x: 176, startPoint y: 536, endPoint x: 26, endPoint y: 536, distance: 150.6
click at [26, 536] on div "1 1 Notifications Discovery Missions Invite Tokens [DOMAIN_NAME] Evaluation Pro…" at bounding box center [328, 67] width 657 height 3554
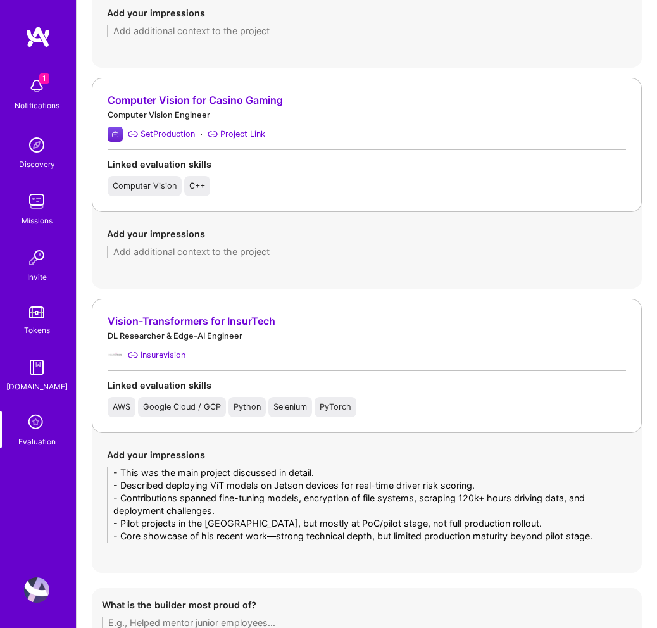
type textarea "- This was the main project discussed in detail. - Described deploying ViT mode…"
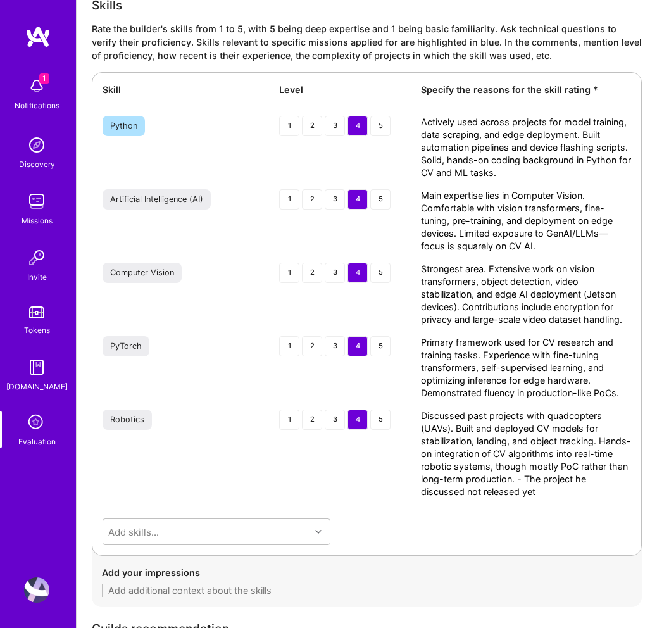
scroll to position [2920, 0]
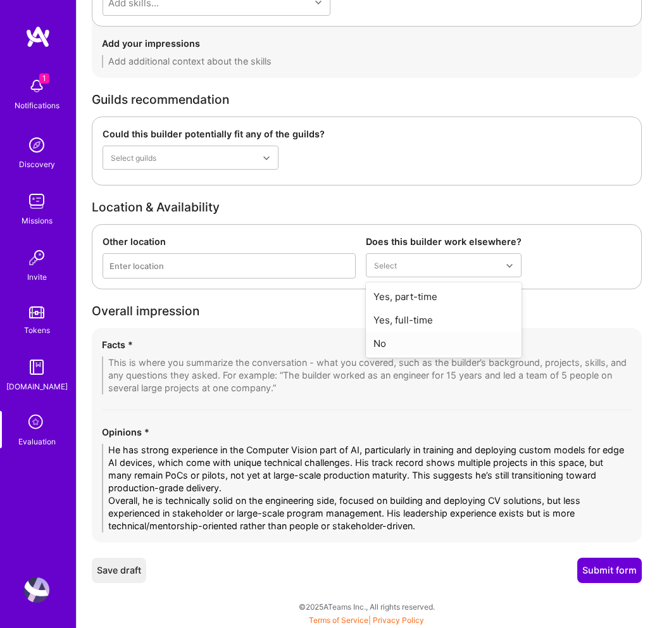
click at [400, 347] on div "No" at bounding box center [444, 342] width 156 height 23
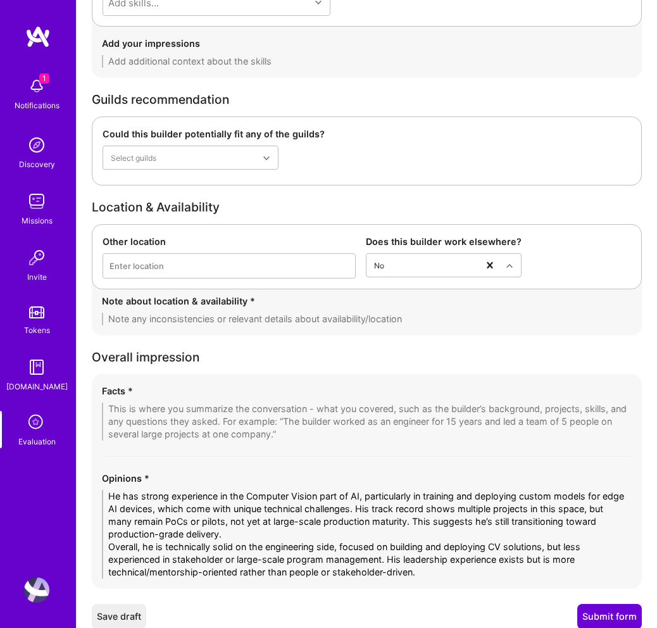
click at [237, 316] on textarea at bounding box center [366, 318] width 529 height 13
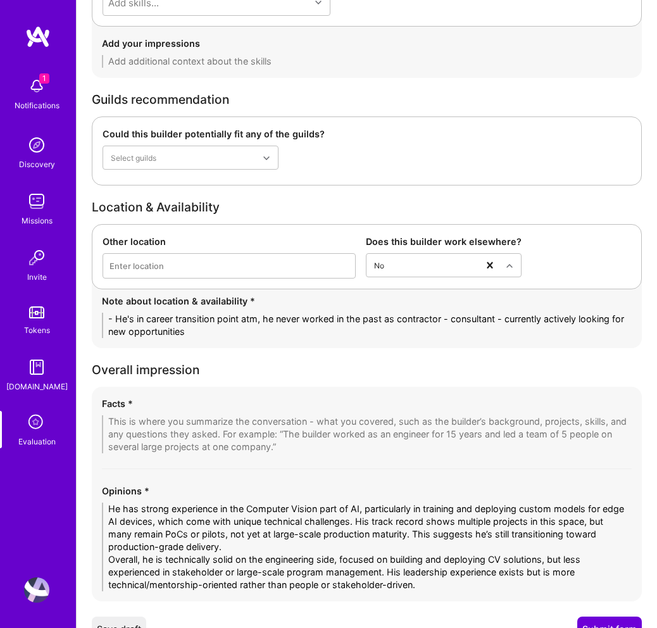
type textarea "- He's in career transition point atm, he never worked in the past as contracto…"
click at [237, 424] on textarea at bounding box center [366, 434] width 529 height 38
paste textarea "0. Loremip Dolorsita co Adipisci Elitse & Doei TE • 21+ incid ut laboreetdol, m…"
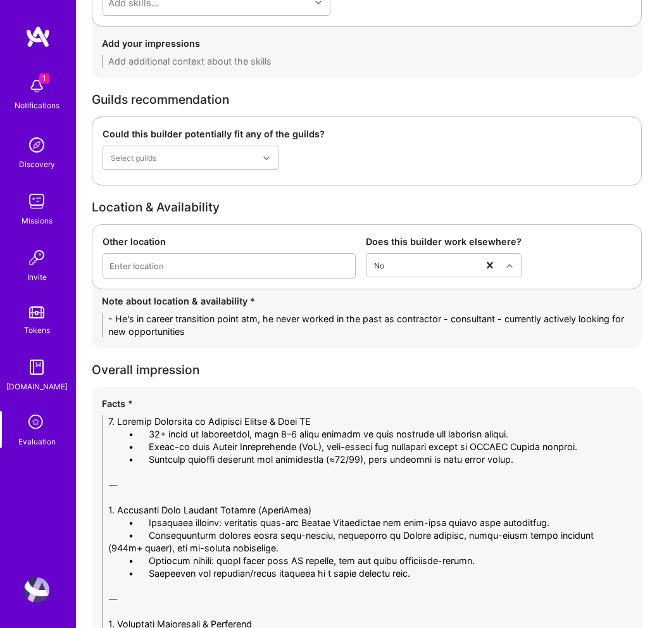
drag, startPoint x: 149, startPoint y: 434, endPoint x: 49, endPoint y: 434, distance: 99.3
drag, startPoint x: 145, startPoint y: 445, endPoint x: 37, endPoint y: 445, distance: 108.2
drag, startPoint x: 149, startPoint y: 461, endPoint x: 48, endPoint y: 461, distance: 101.2
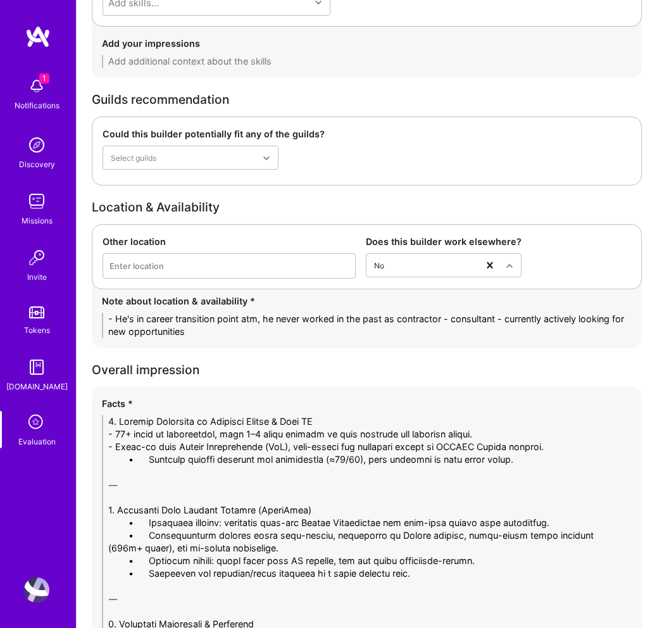
drag, startPoint x: 149, startPoint y: 522, endPoint x: 39, endPoint y: 522, distance: 110.1
drag, startPoint x: 148, startPoint y: 535, endPoint x: 23, endPoint y: 535, distance: 125.2
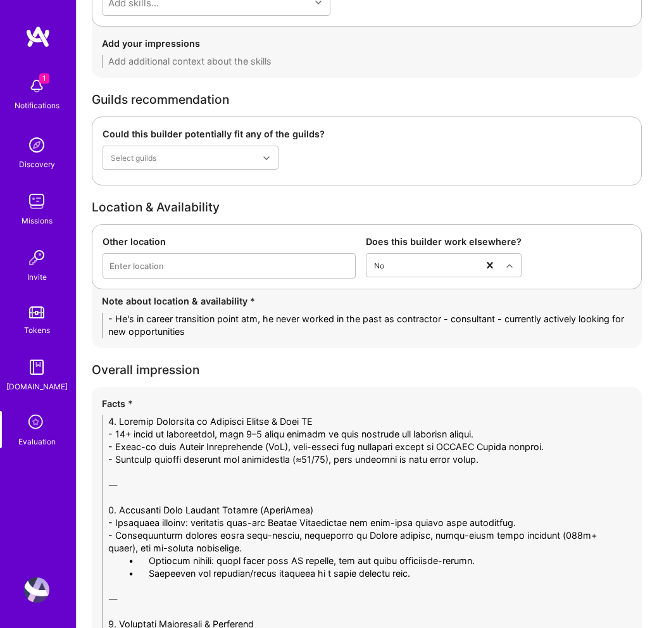
drag, startPoint x: 137, startPoint y: 560, endPoint x: -22, endPoint y: 560, distance: 159.4
drag, startPoint x: 149, startPoint y: 571, endPoint x: 44, endPoint y: 571, distance: 105.0
drag, startPoint x: 139, startPoint y: 484, endPoint x: 73, endPoint y: 481, distance: 65.8
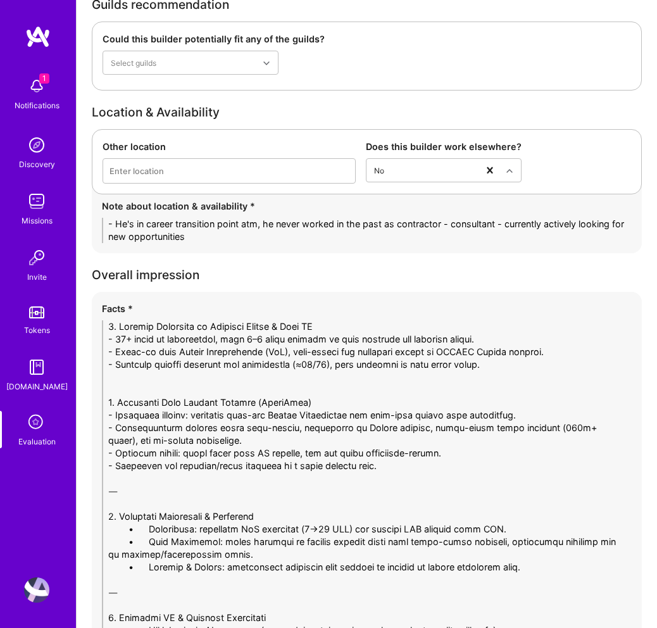
scroll to position [3031, 0]
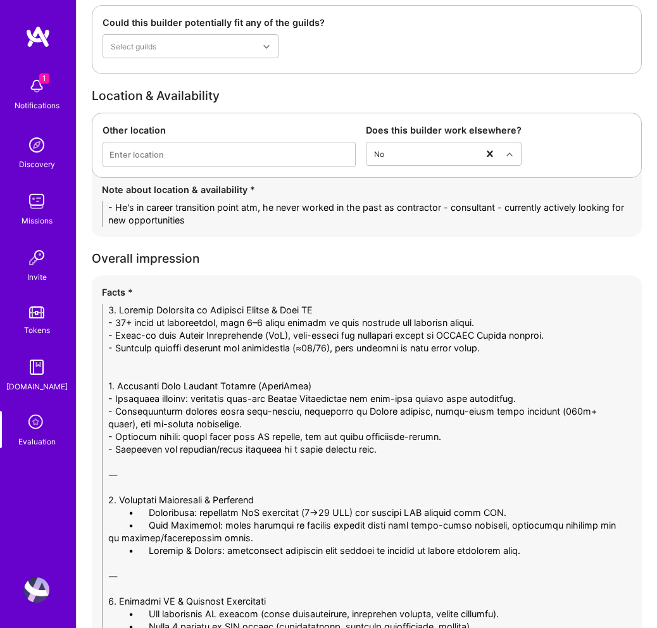
drag, startPoint x: 148, startPoint y: 476, endPoint x: 27, endPoint y: 467, distance: 121.1
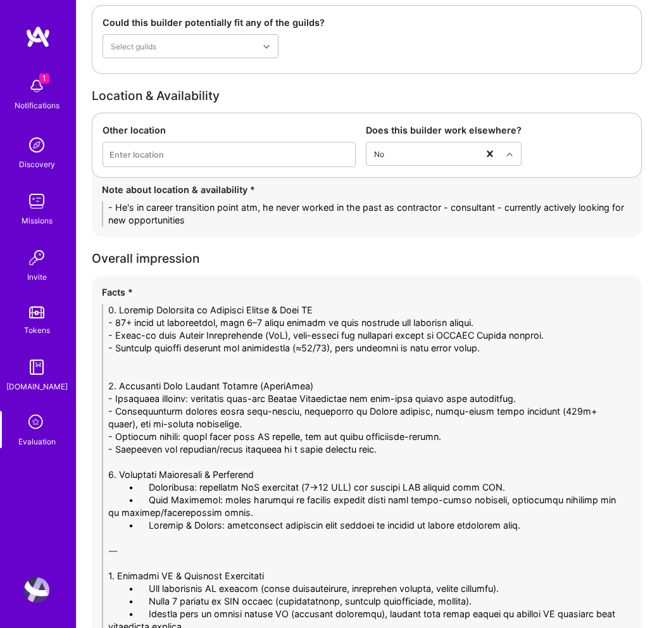
drag, startPoint x: 150, startPoint y: 488, endPoint x: 6, endPoint y: 488, distance: 143.6
drag, startPoint x: 147, startPoint y: 502, endPoint x: 39, endPoint y: 501, distance: 108.8
drag, startPoint x: 149, startPoint y: 529, endPoint x: 63, endPoint y: 528, distance: 86.7
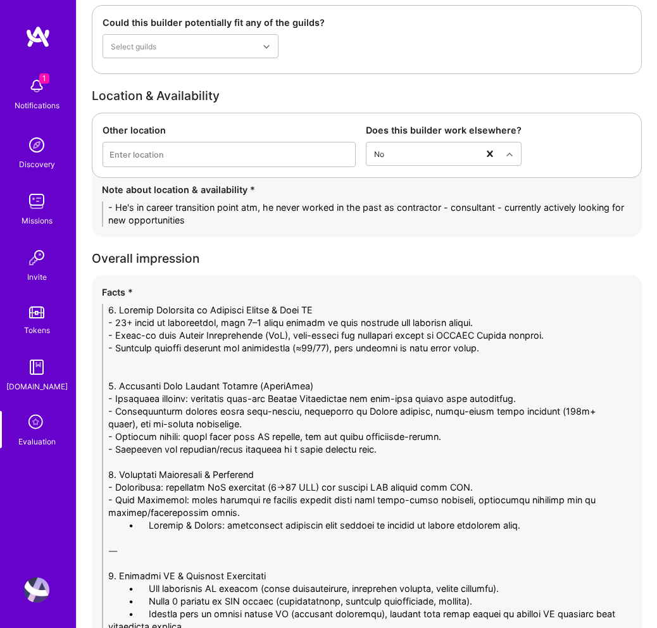
drag, startPoint x: 168, startPoint y: 552, endPoint x: 3, endPoint y: 552, distance: 164.5
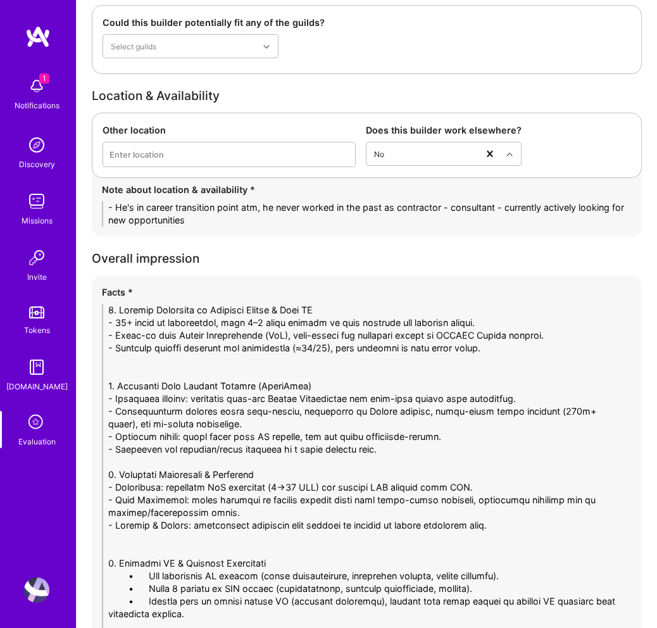
scroll to position [3081, 0]
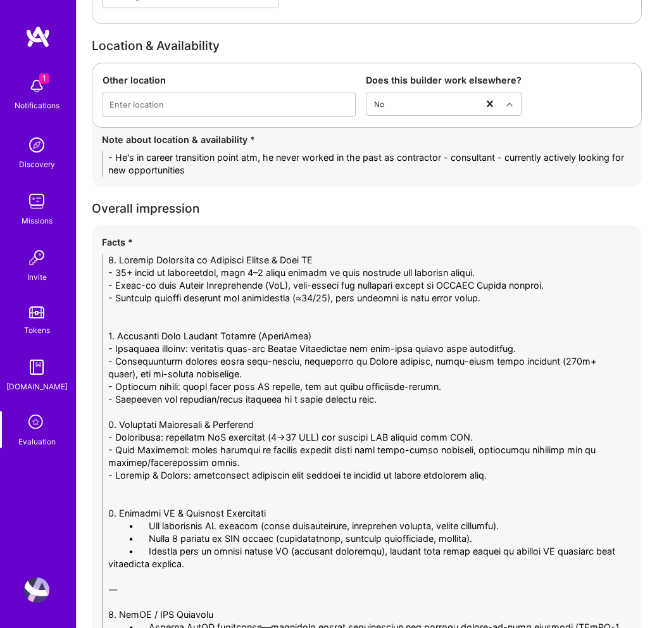
drag, startPoint x: 148, startPoint y: 522, endPoint x: 40, endPoint y: 522, distance: 107.5
drag, startPoint x: 149, startPoint y: 537, endPoint x: 18, endPoint y: 537, distance: 131.6
drag, startPoint x: 149, startPoint y: 550, endPoint x: 85, endPoint y: 550, distance: 64.5
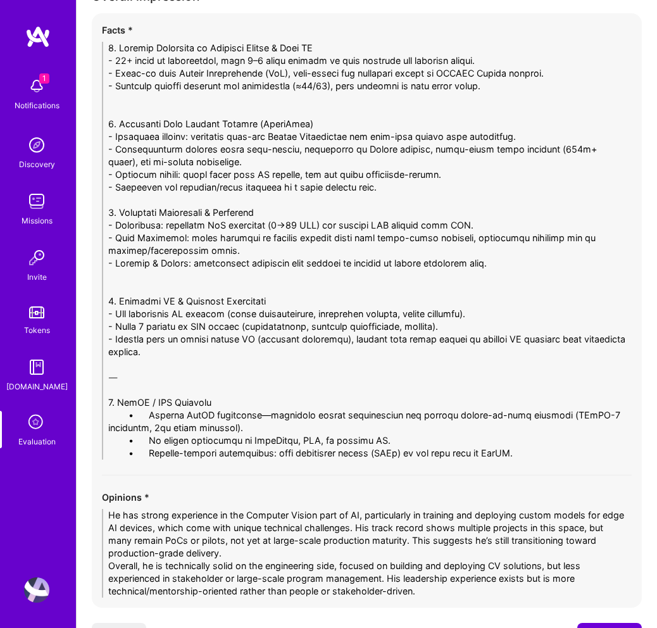
scroll to position [3296, 0]
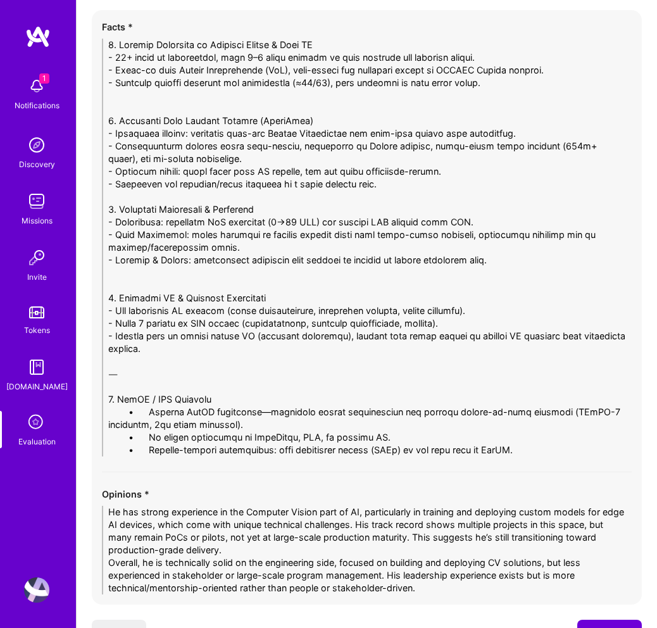
drag, startPoint x: 147, startPoint y: 414, endPoint x: 61, endPoint y: 414, distance: 85.4
drag, startPoint x: 149, startPoint y: 433, endPoint x: 19, endPoint y: 433, distance: 129.7
drag, startPoint x: 149, startPoint y: 446, endPoint x: 27, endPoint y: 445, distance: 122.1
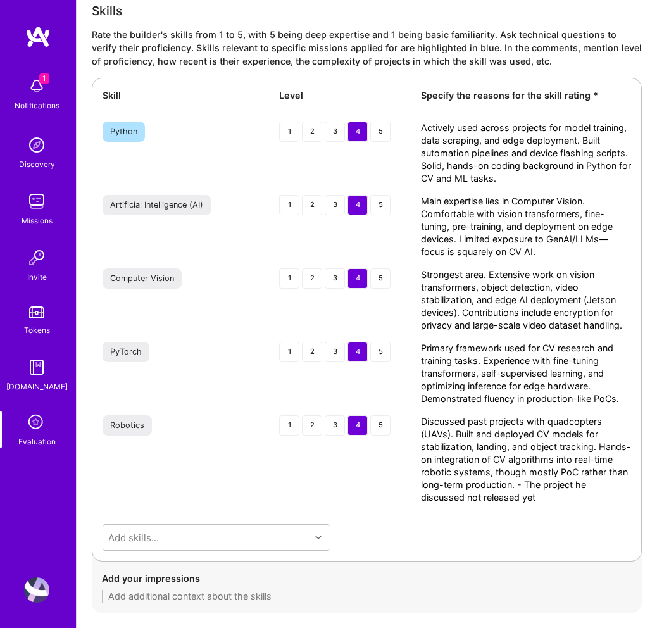
scroll to position [3358, 0]
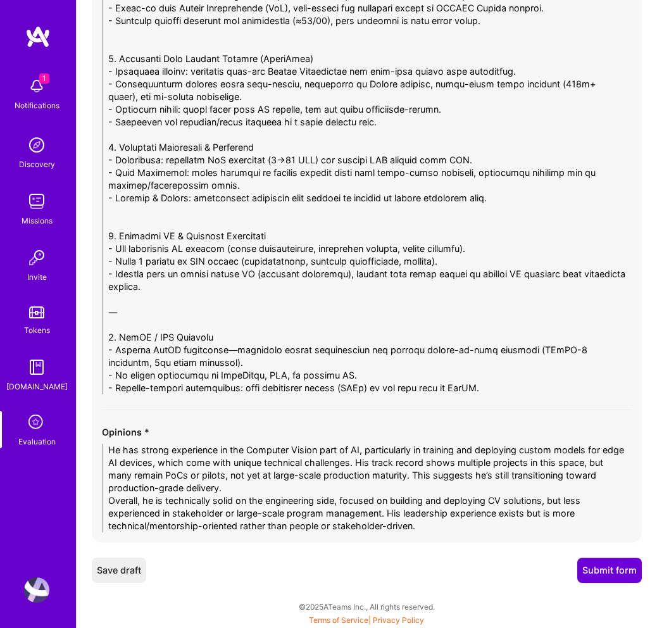
type textarea "4. Loremip Dolorsita co Adipisci Elitse & Doei TE - 75+ incid ut laboreetdol, m…"
click at [602, 566] on button "Submit form" at bounding box center [609, 569] width 65 height 25
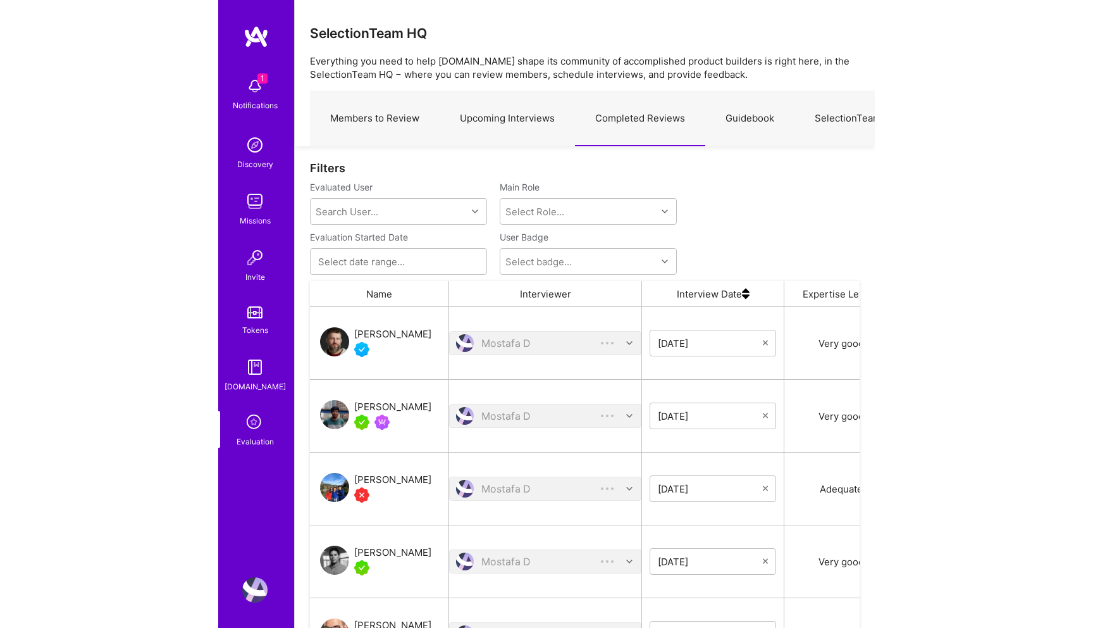
scroll to position [495, 550]
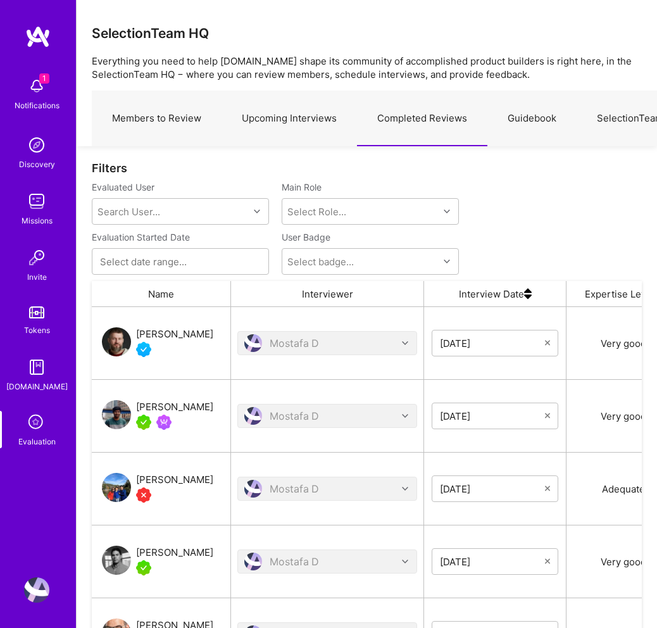
click at [162, 337] on div "[PERSON_NAME]" at bounding box center [174, 333] width 77 height 15
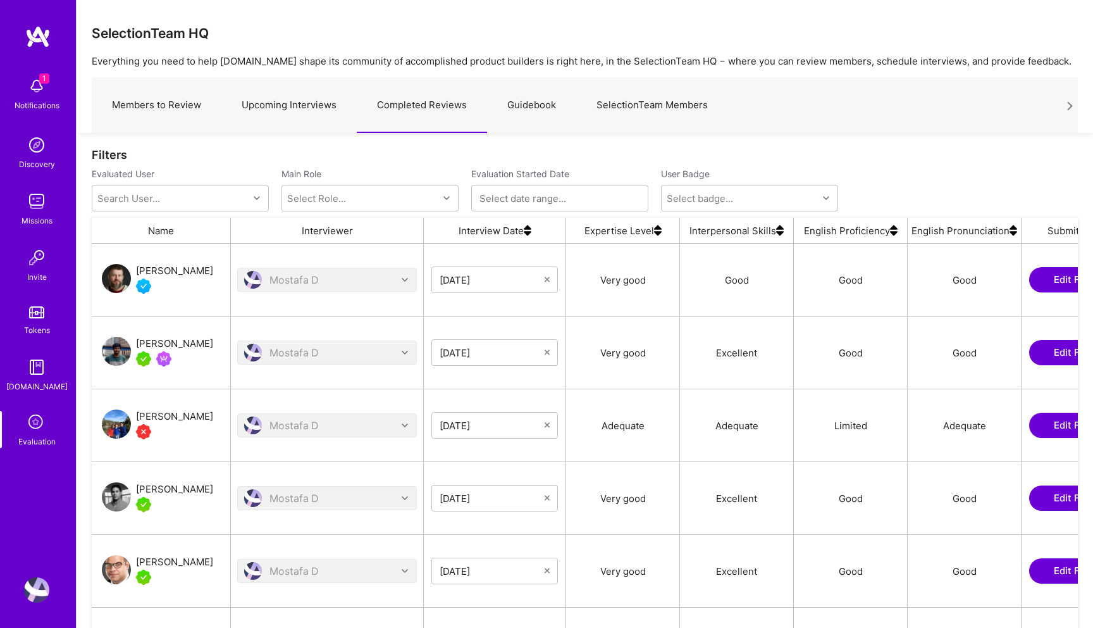
scroll to position [495, 986]
click at [656, 5] on div "SelectionTeam HQ Everything you need to help A.Team shape its community of acco…" at bounding box center [585, 66] width 1017 height 133
click at [656, 43] on div "SelectionTeam HQ Everything you need to help A.Team shape its community of acco…" at bounding box center [585, 66] width 1017 height 133
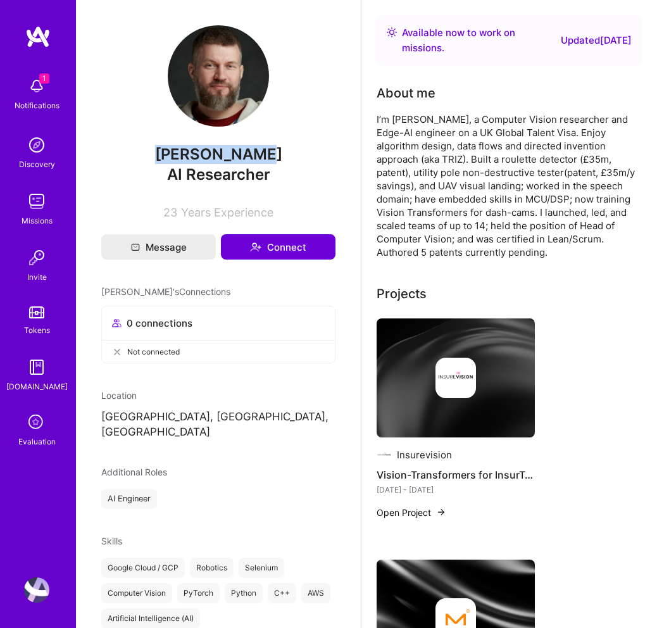
drag, startPoint x: 265, startPoint y: 151, endPoint x: 134, endPoint y: 151, distance: 130.9
click at [133, 151] on span "[PERSON_NAME]" at bounding box center [218, 154] width 234 height 19
copy span "[PERSON_NAME]"
